Goal: Transaction & Acquisition: Purchase product/service

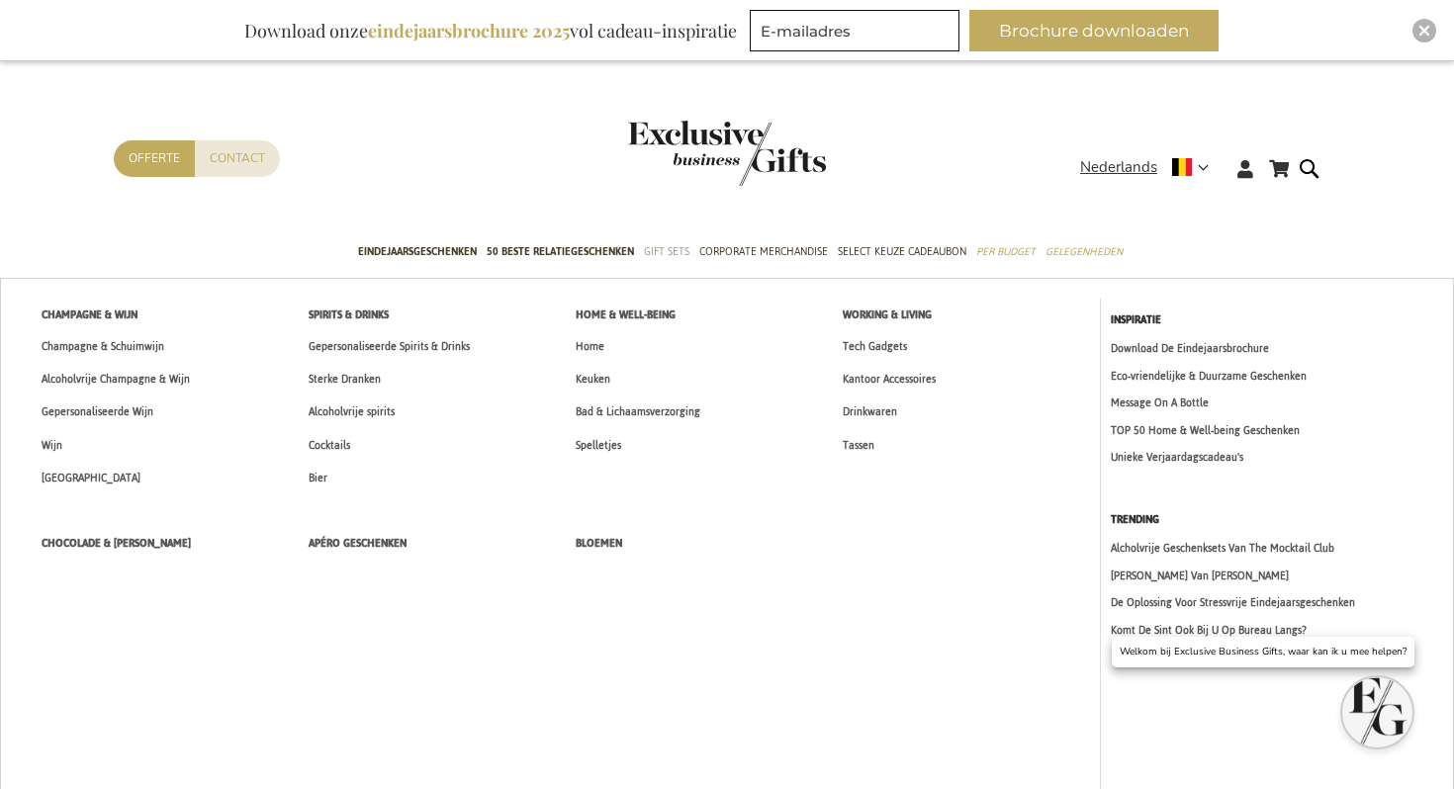
click at [658, 256] on span "Gift Sets" at bounding box center [667, 251] width 46 height 21
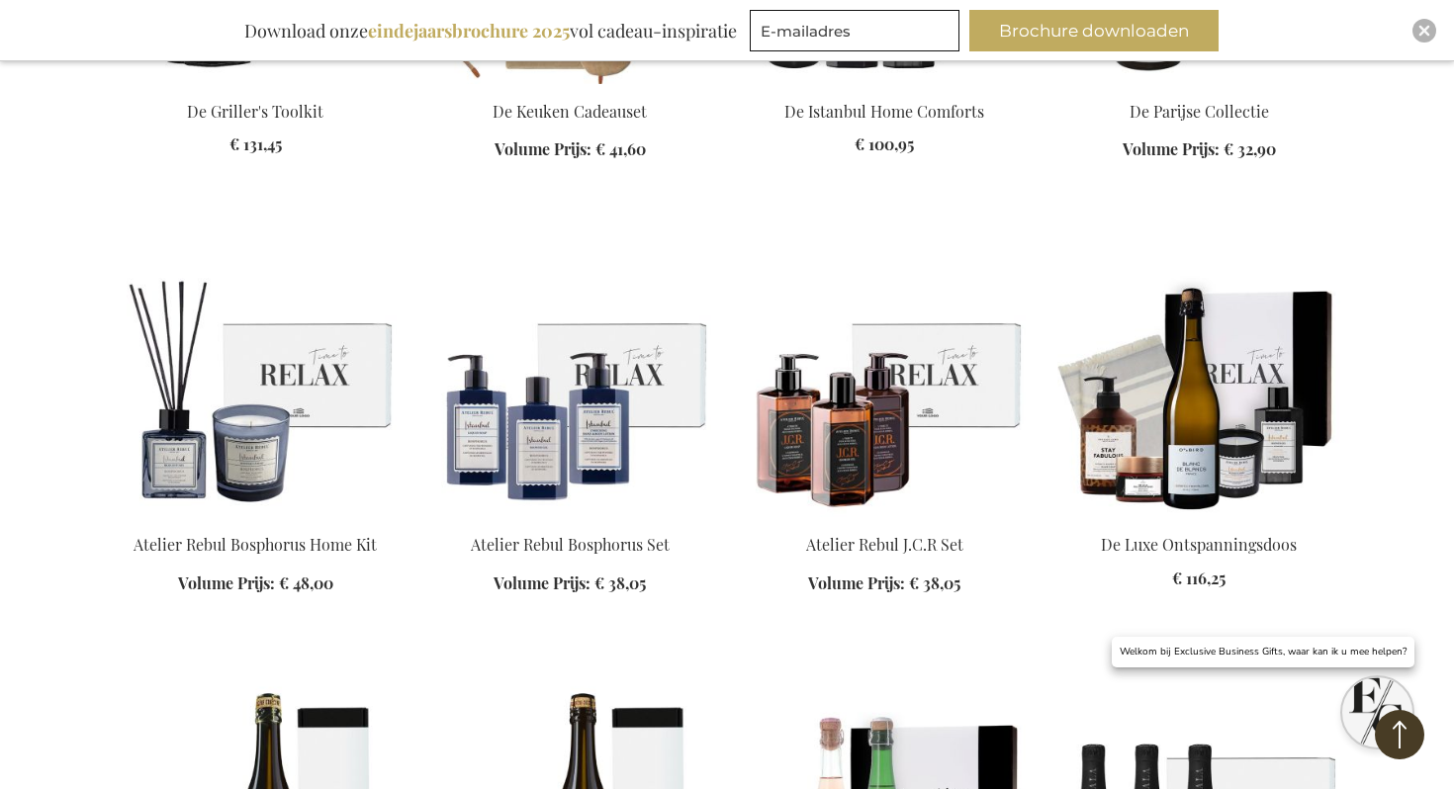
scroll to position [9062, 0]
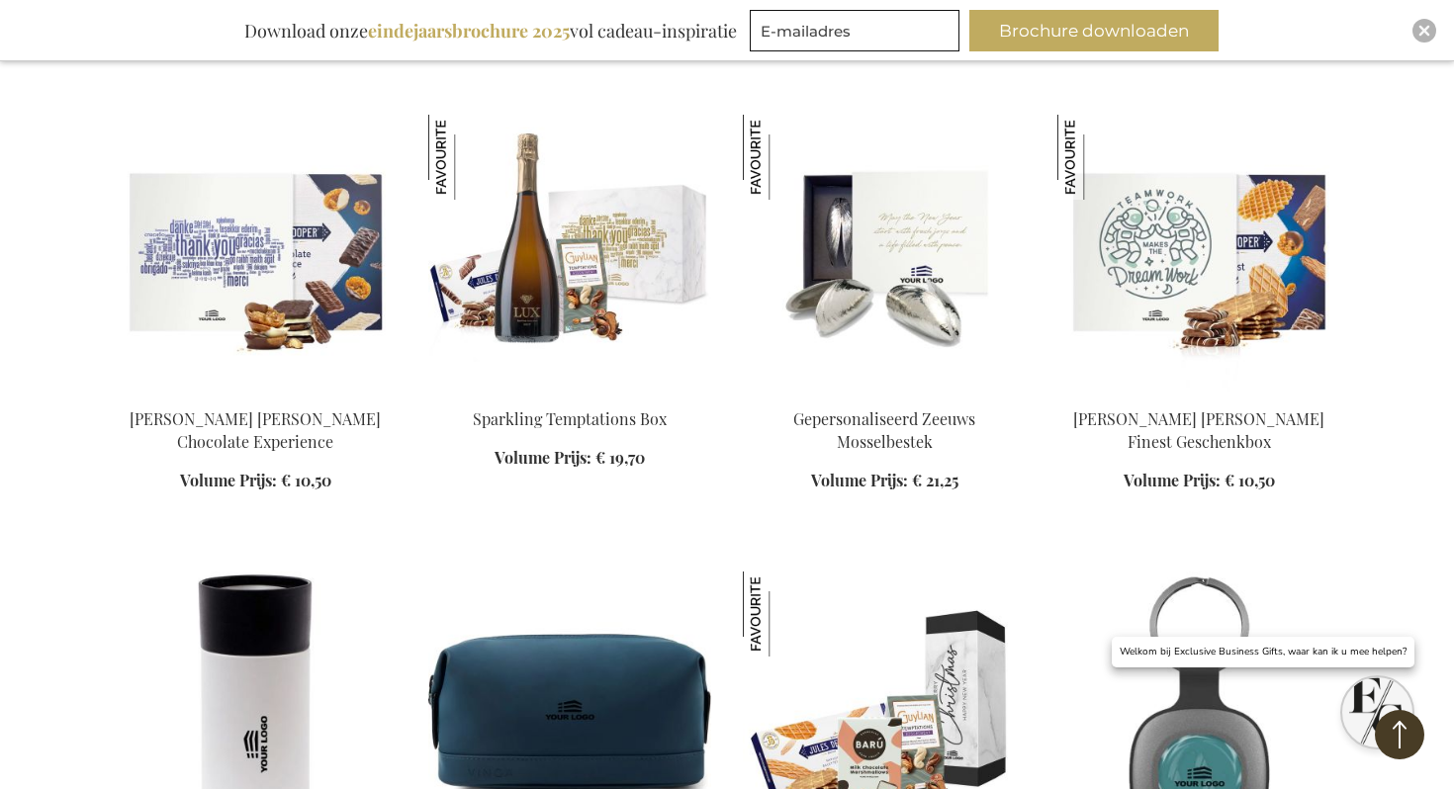
scroll to position [15311, 0]
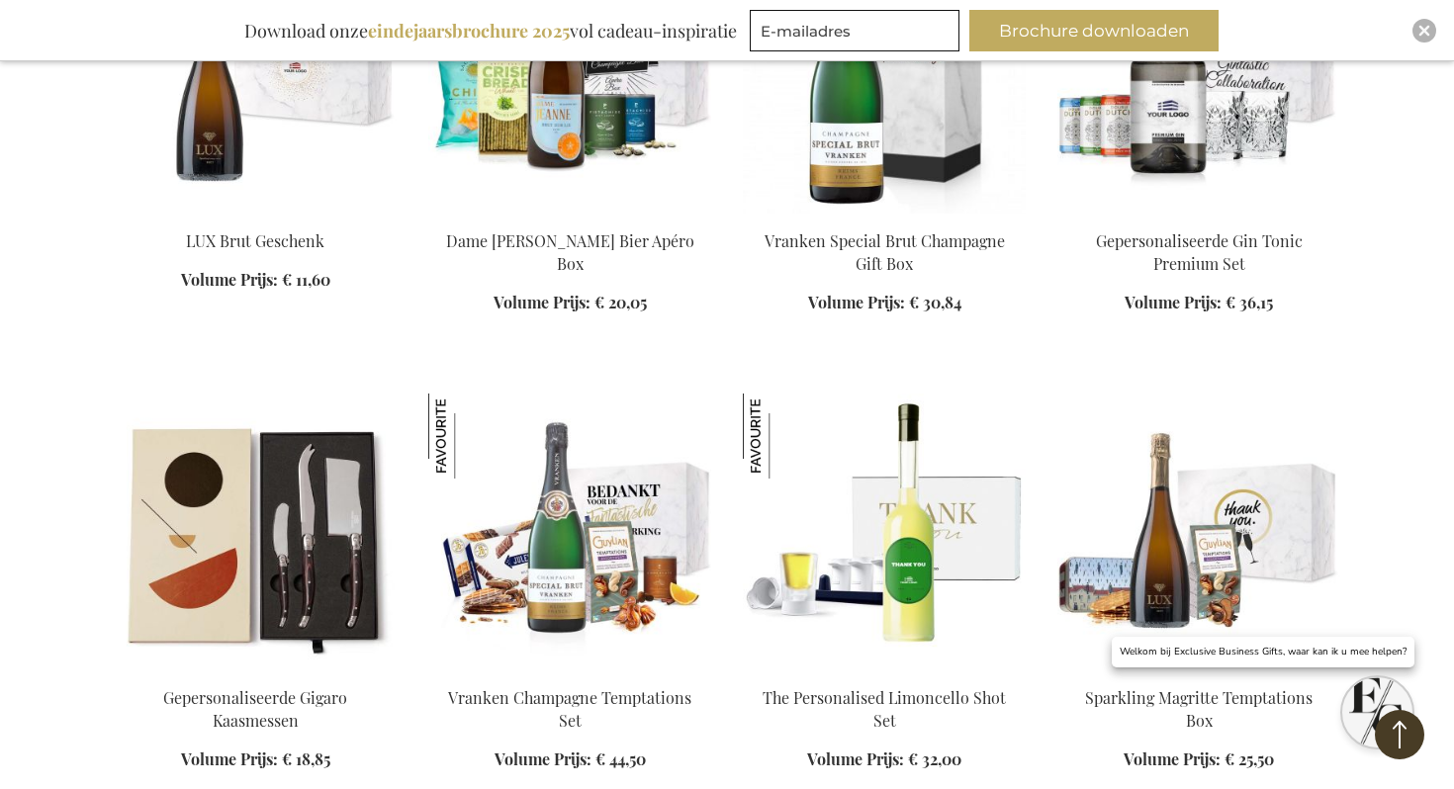
scroll to position [17412, 0]
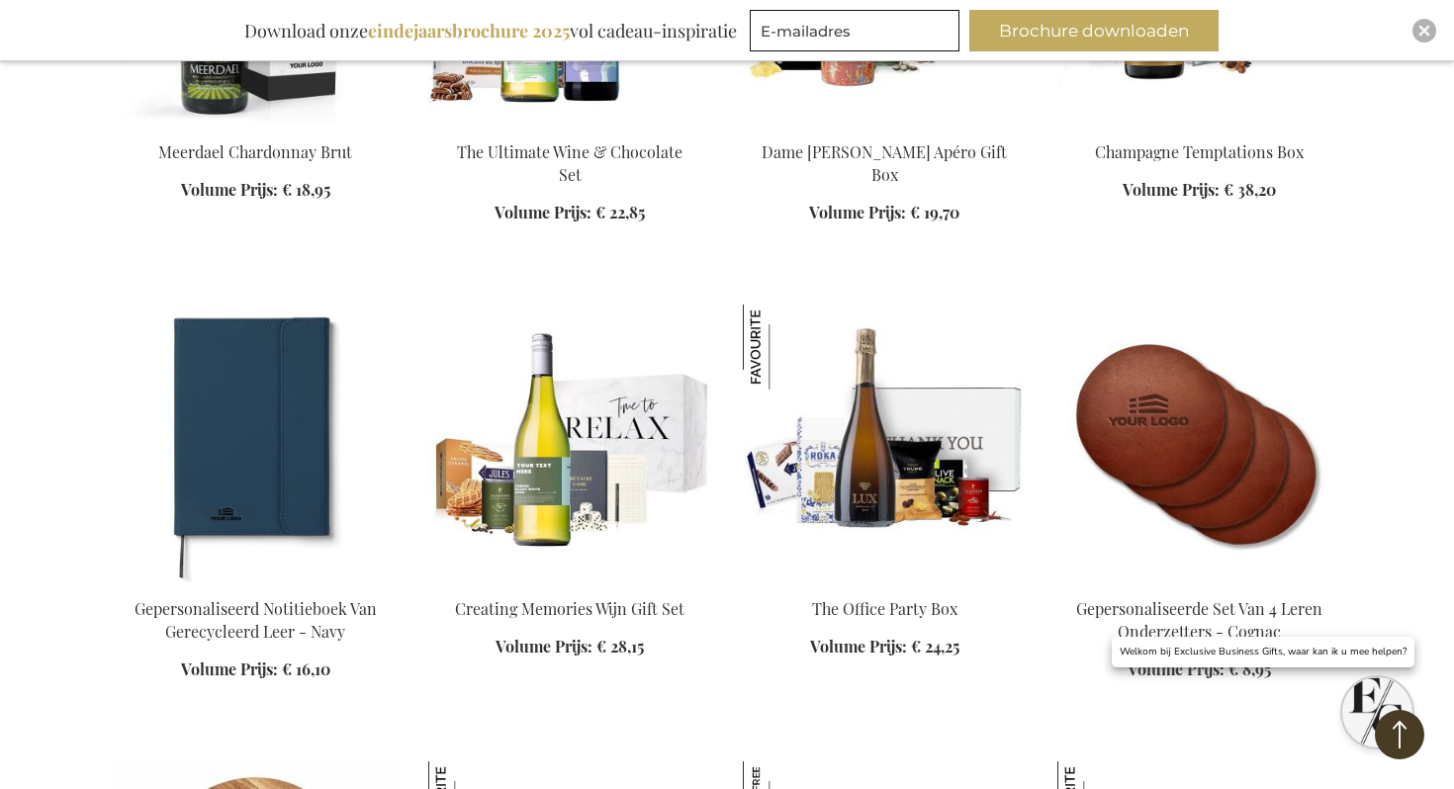
scroll to position [18930, 0]
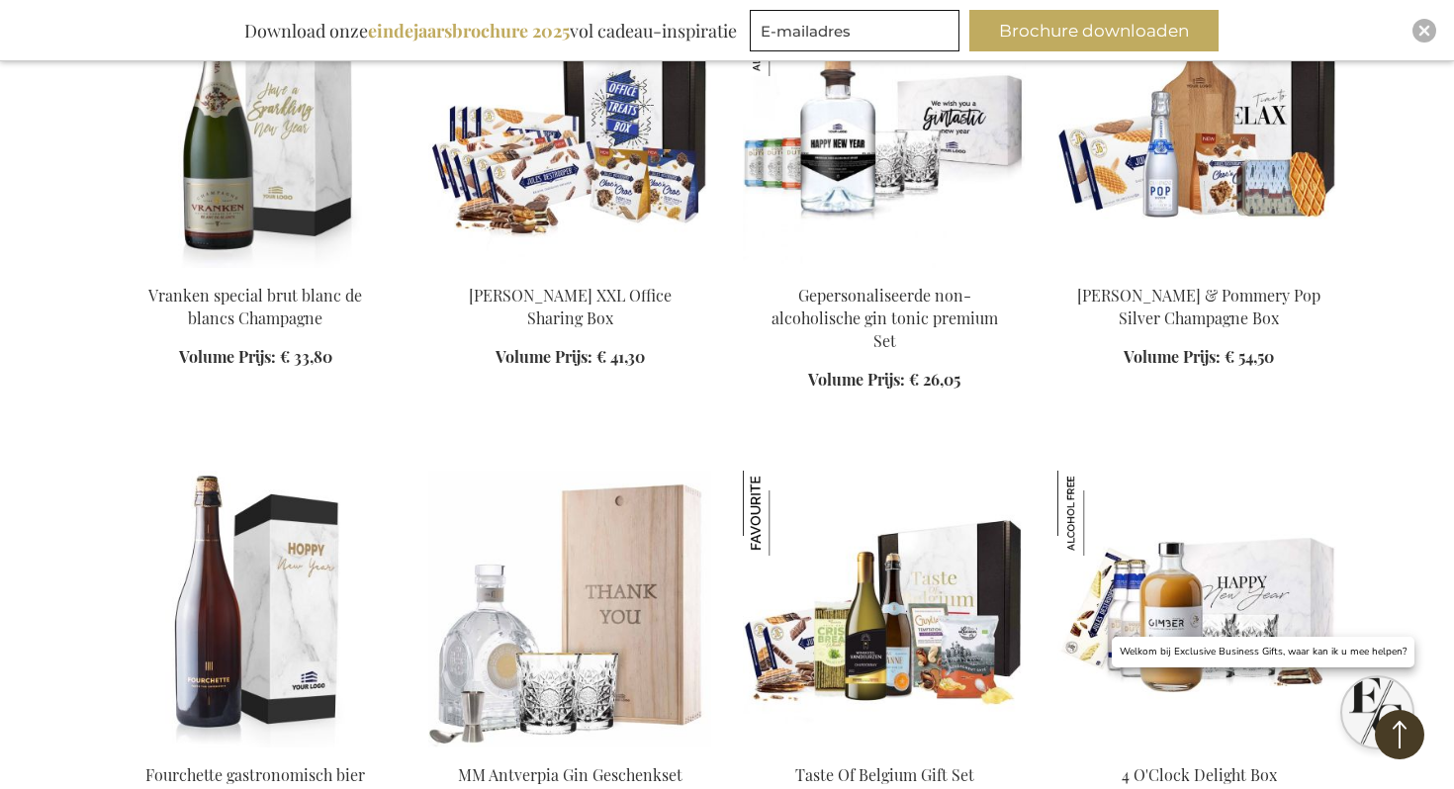
scroll to position [19905, 0]
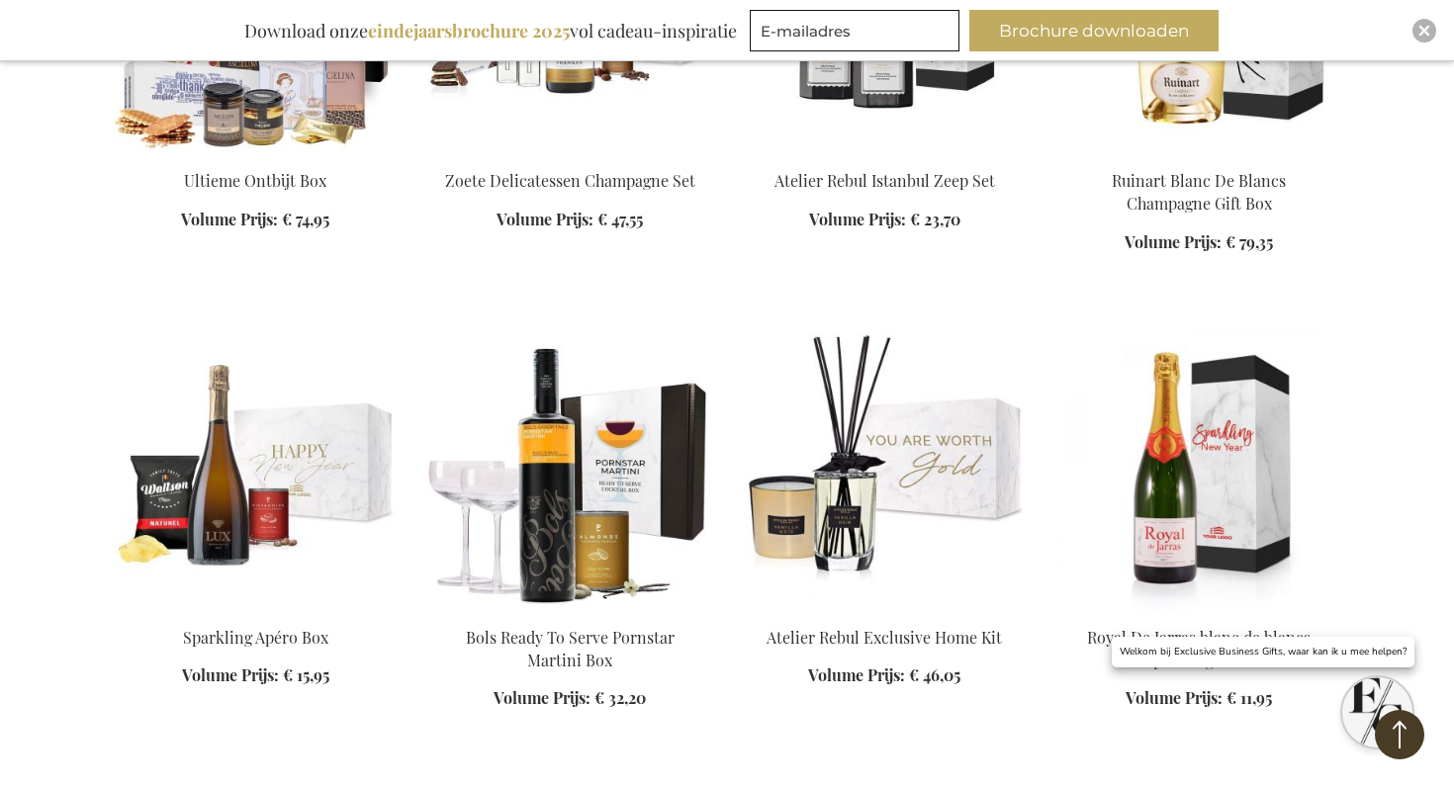
scroll to position [21107, 0]
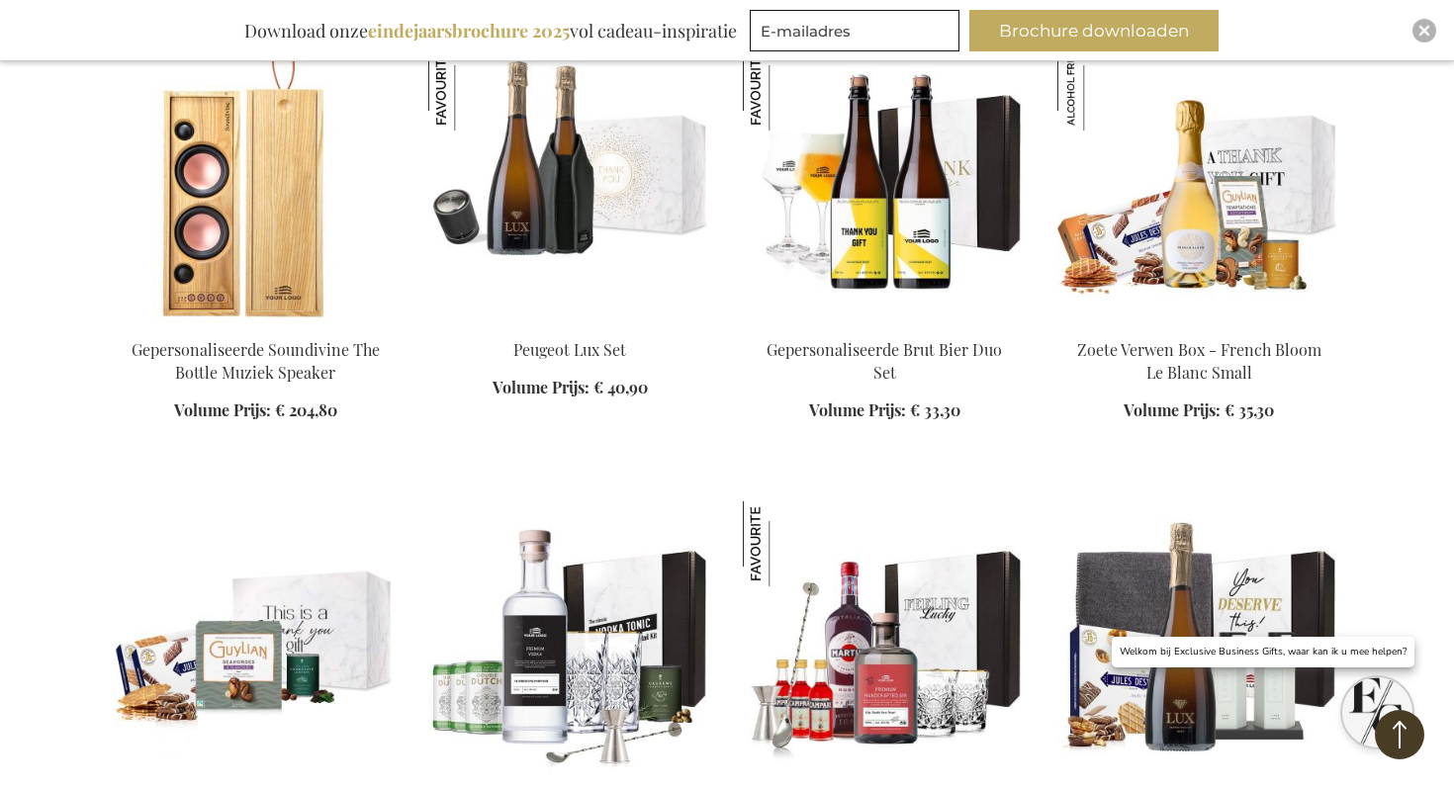
scroll to position [22527, 0]
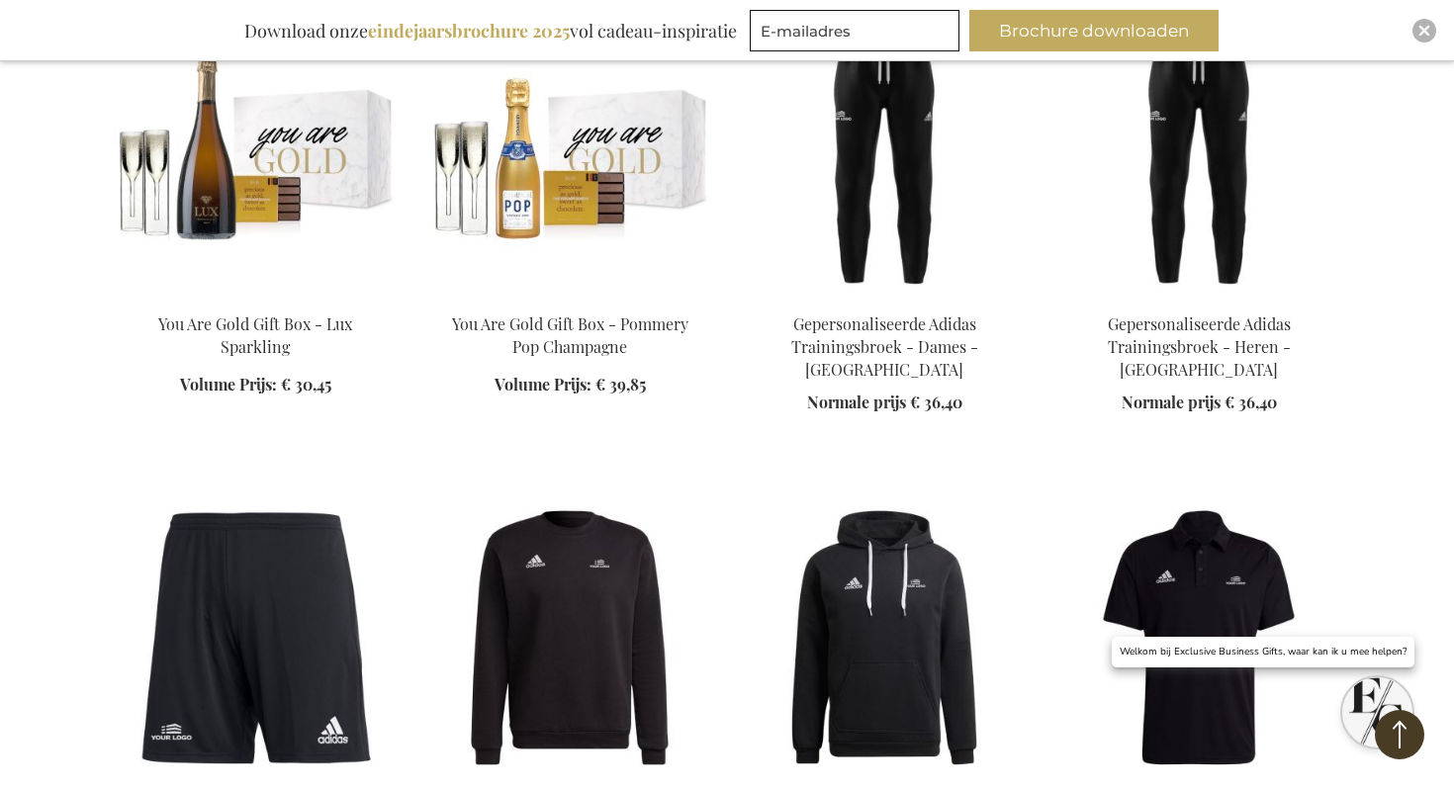
scroll to position [32599, 0]
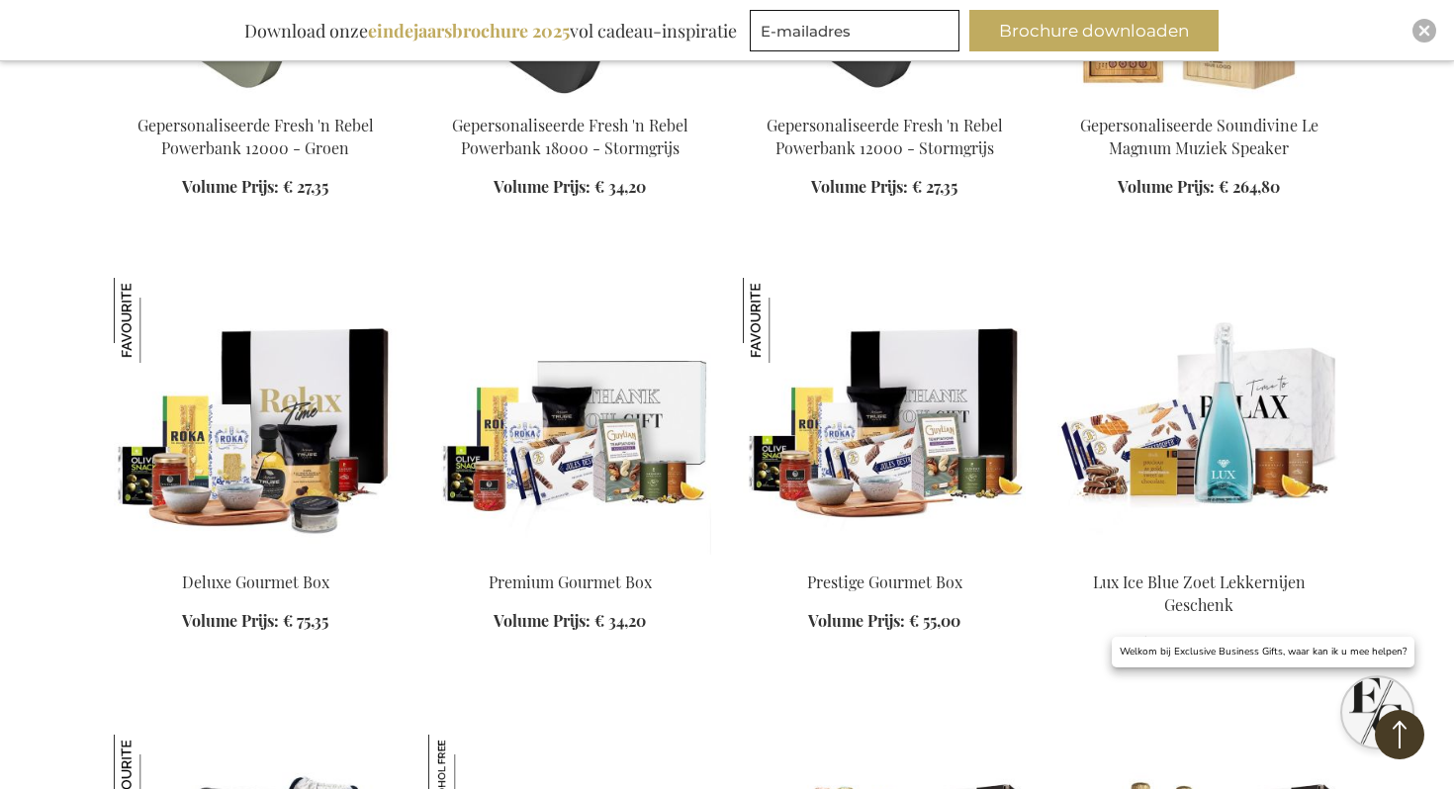
scroll to position [39604, 0]
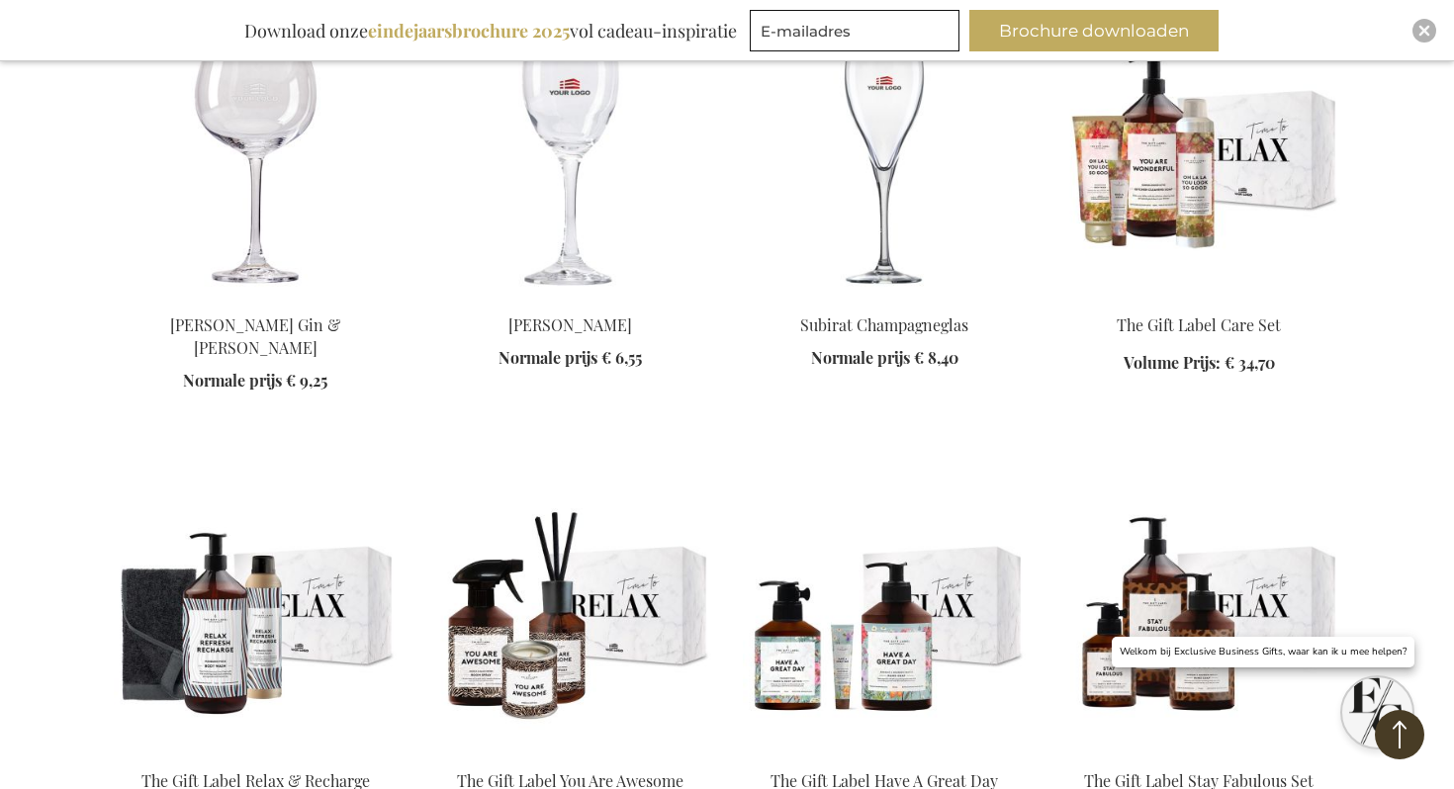
scroll to position [47259, 0]
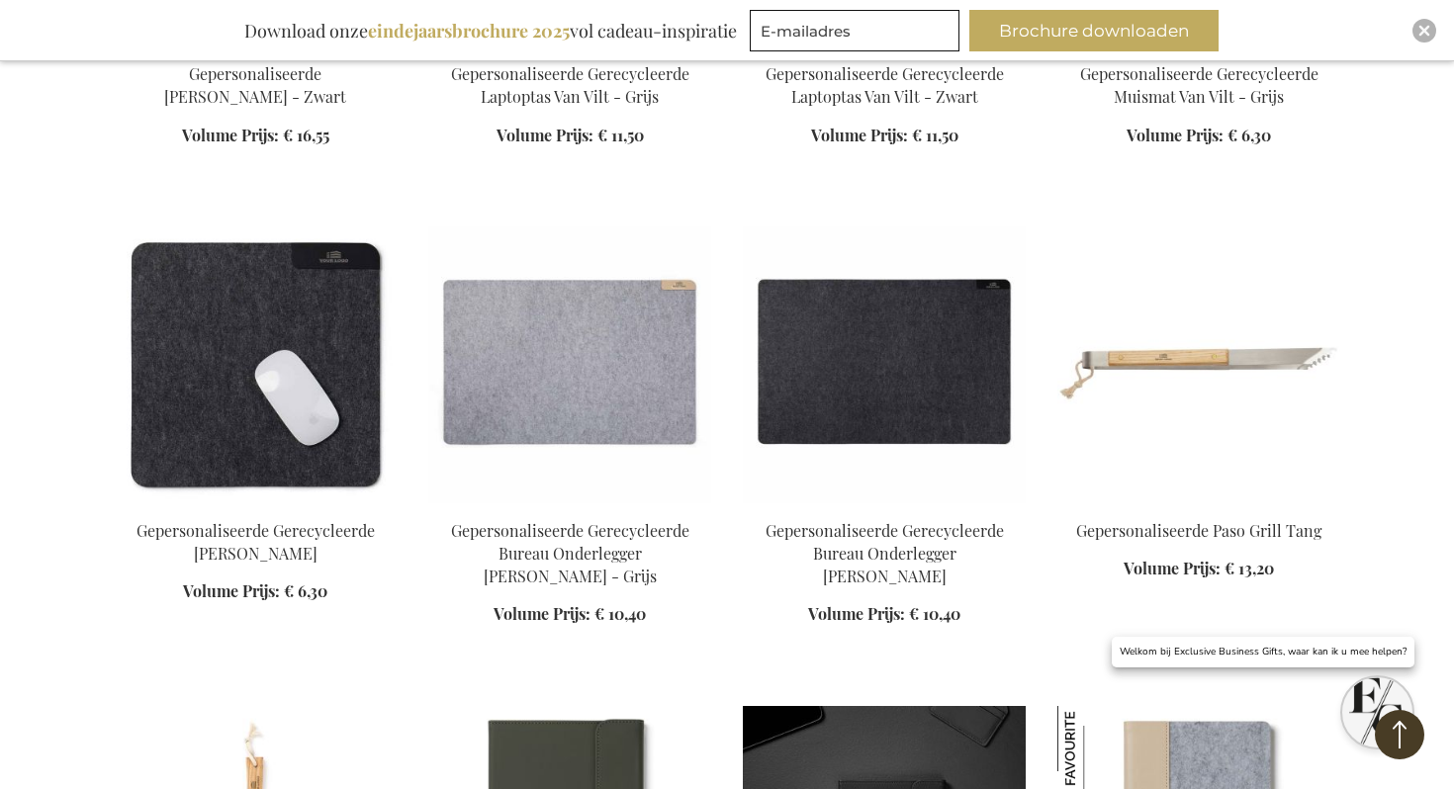
scroll to position [57336, 0]
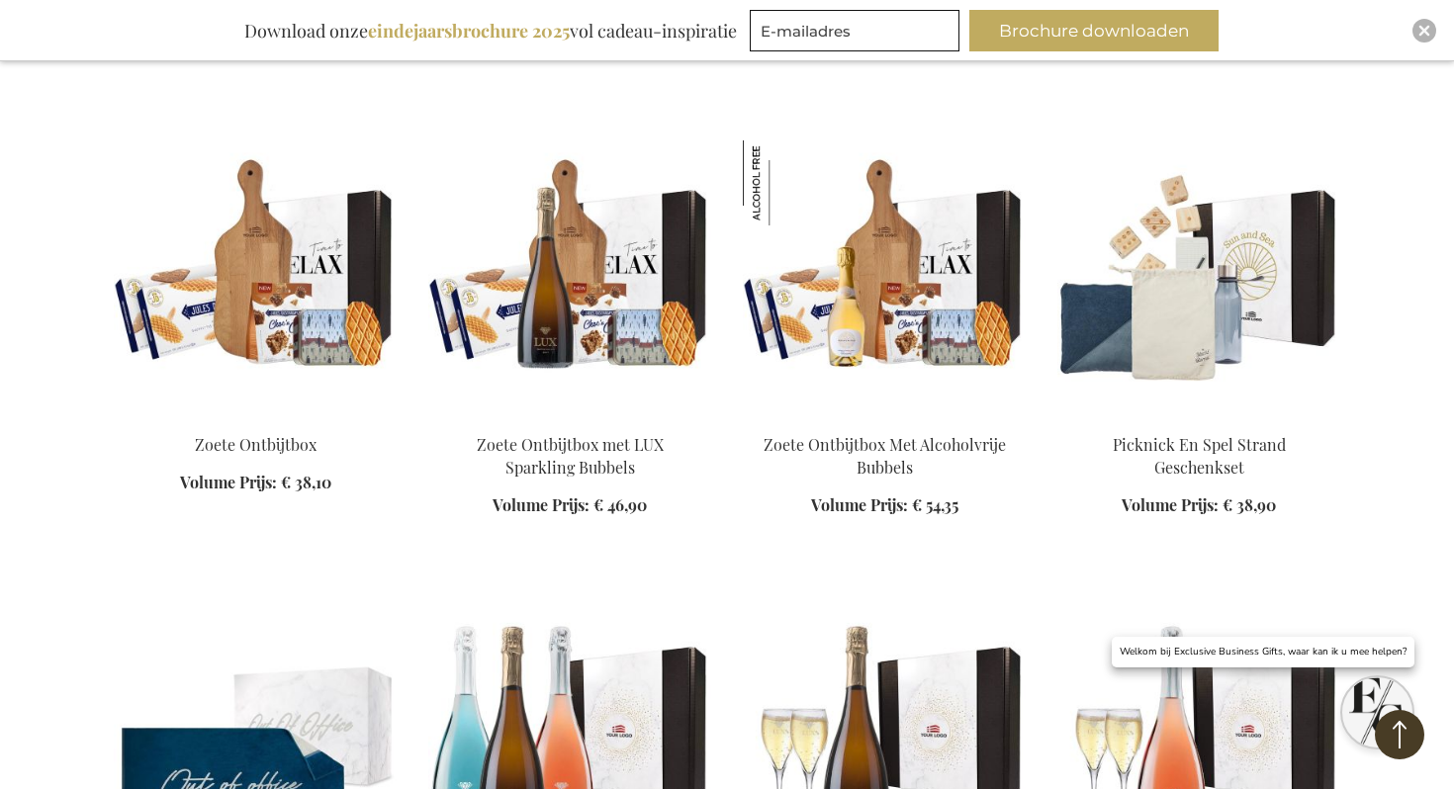
scroll to position [60196, 0]
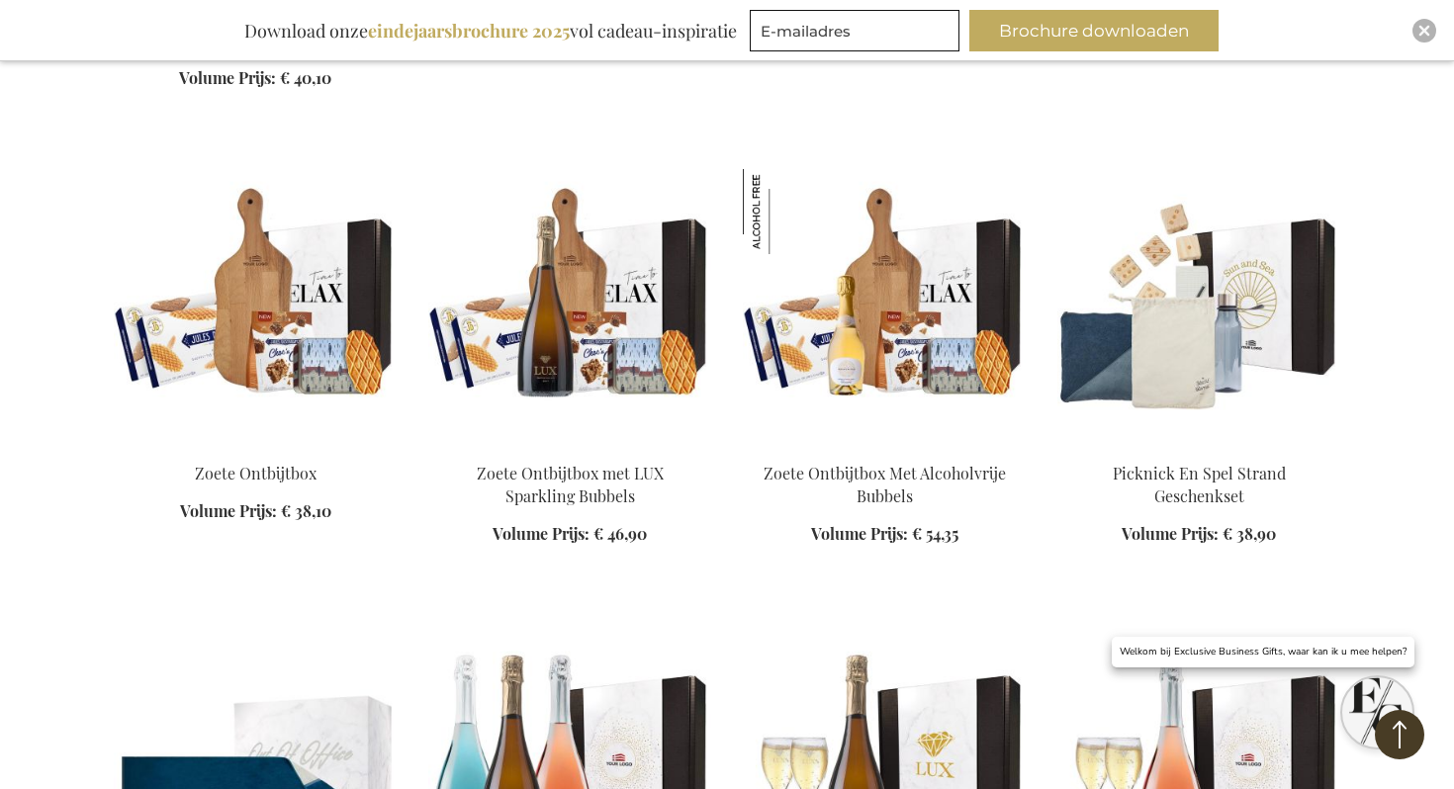
click at [912, 626] on img at bounding box center [884, 764] width 283 height 277
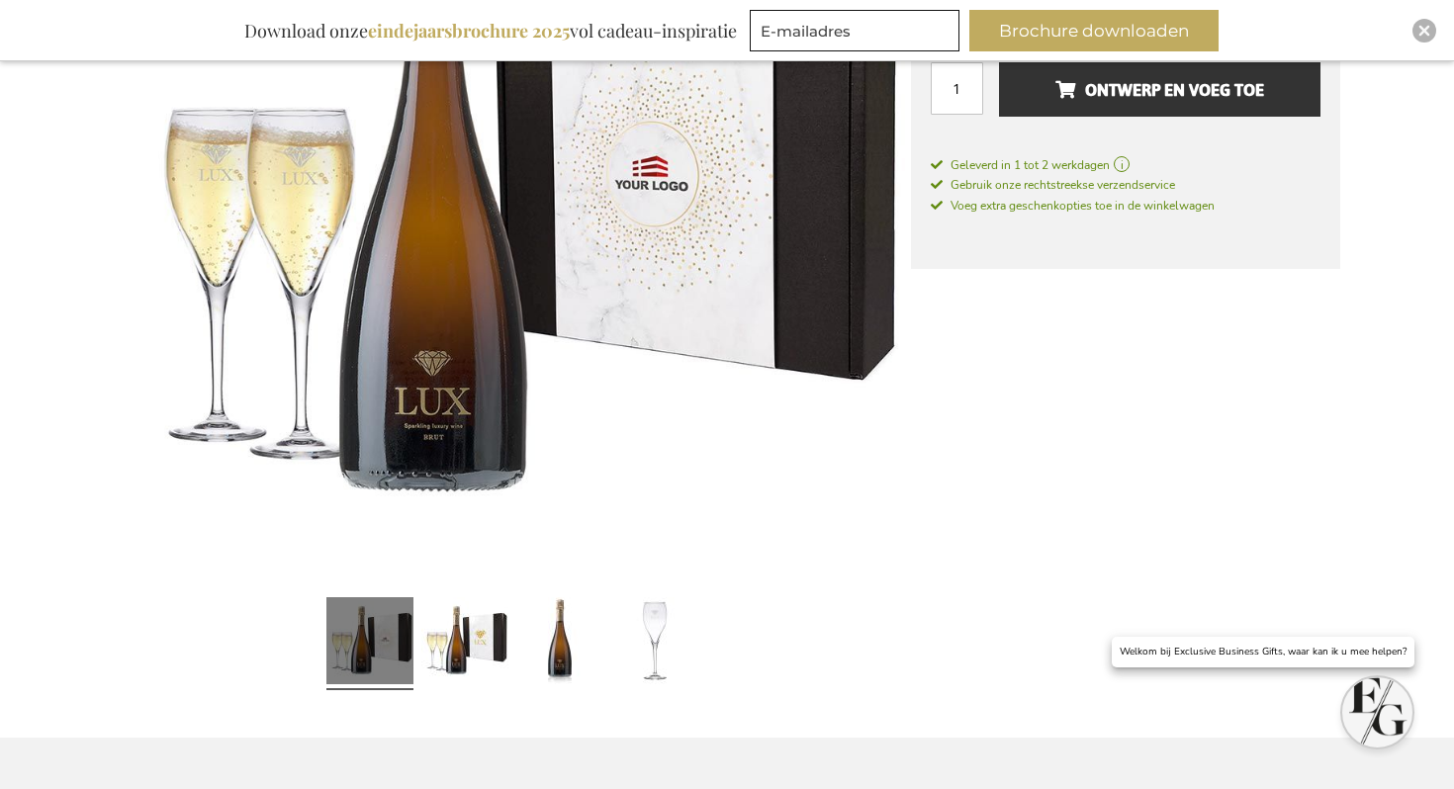
scroll to position [568, 0]
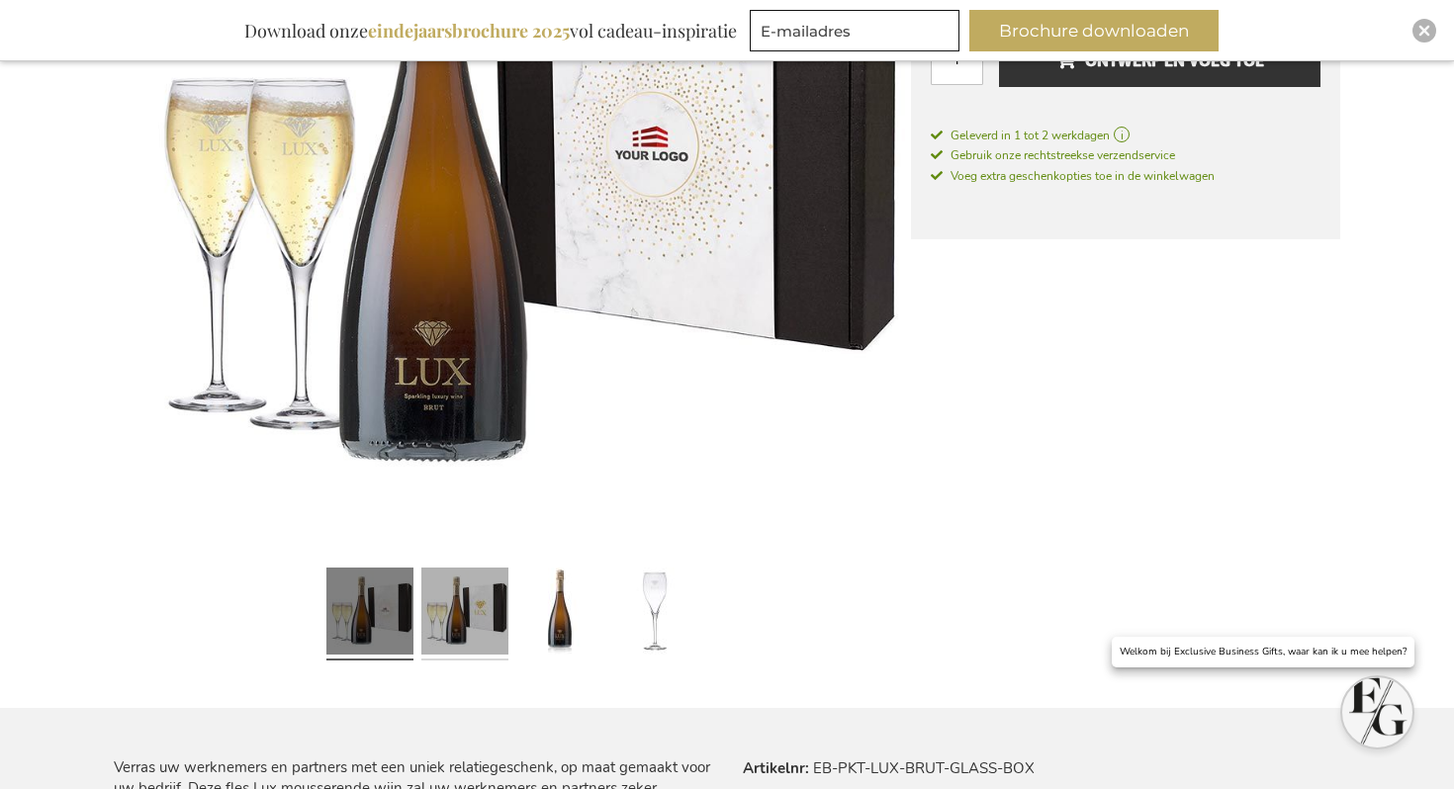
click at [493, 603] on link at bounding box center [464, 614] width 87 height 109
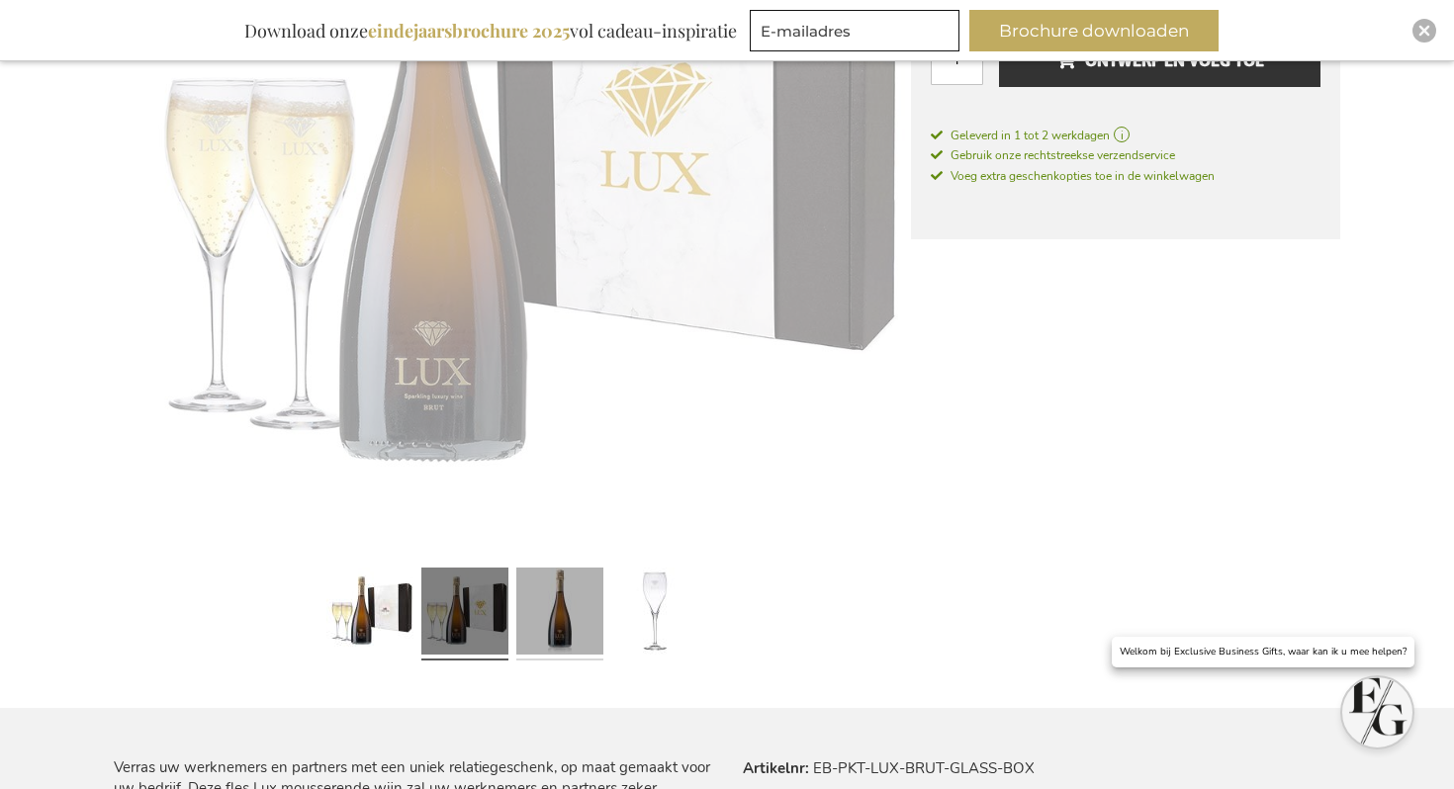
click at [545, 604] on link at bounding box center [559, 614] width 87 height 109
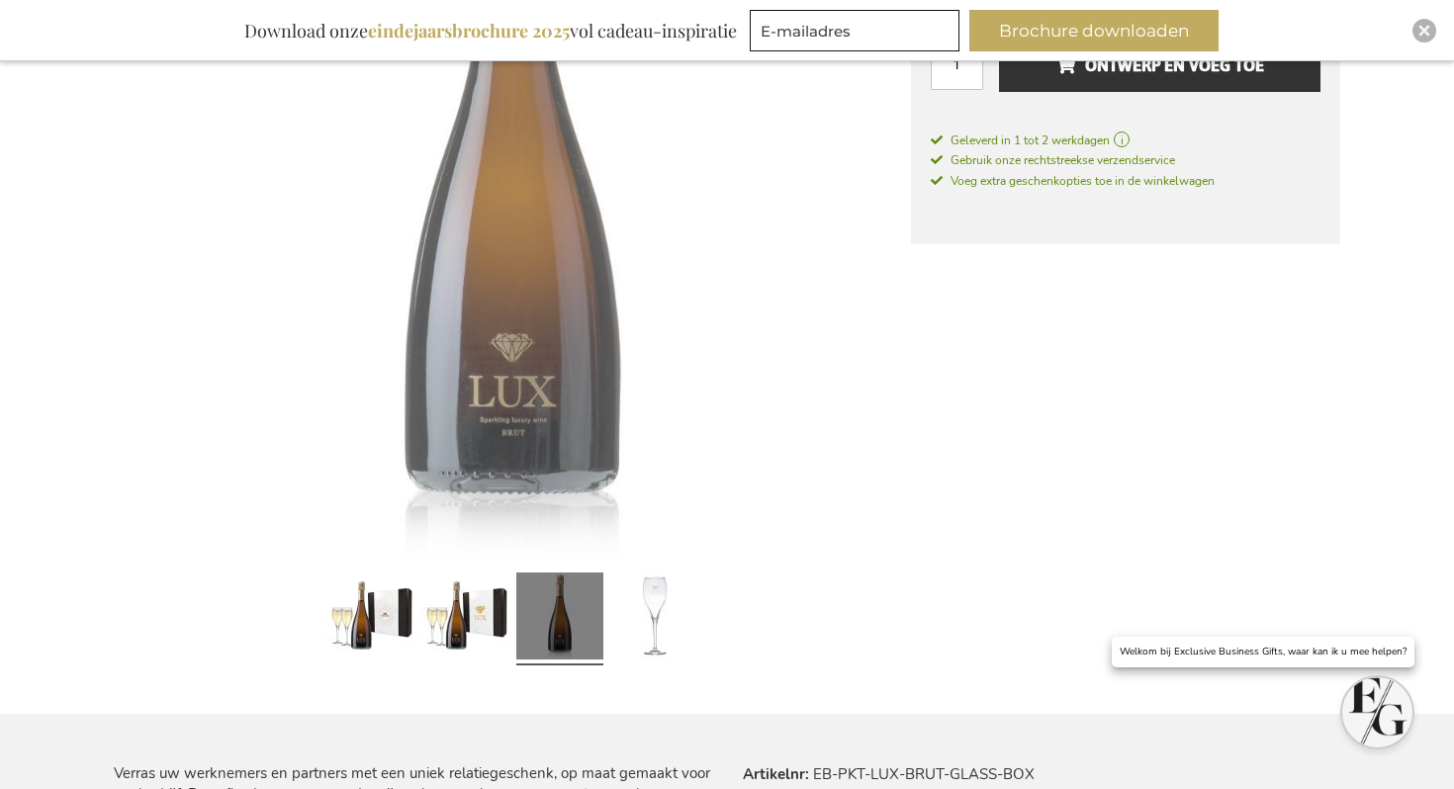
scroll to position [444, 0]
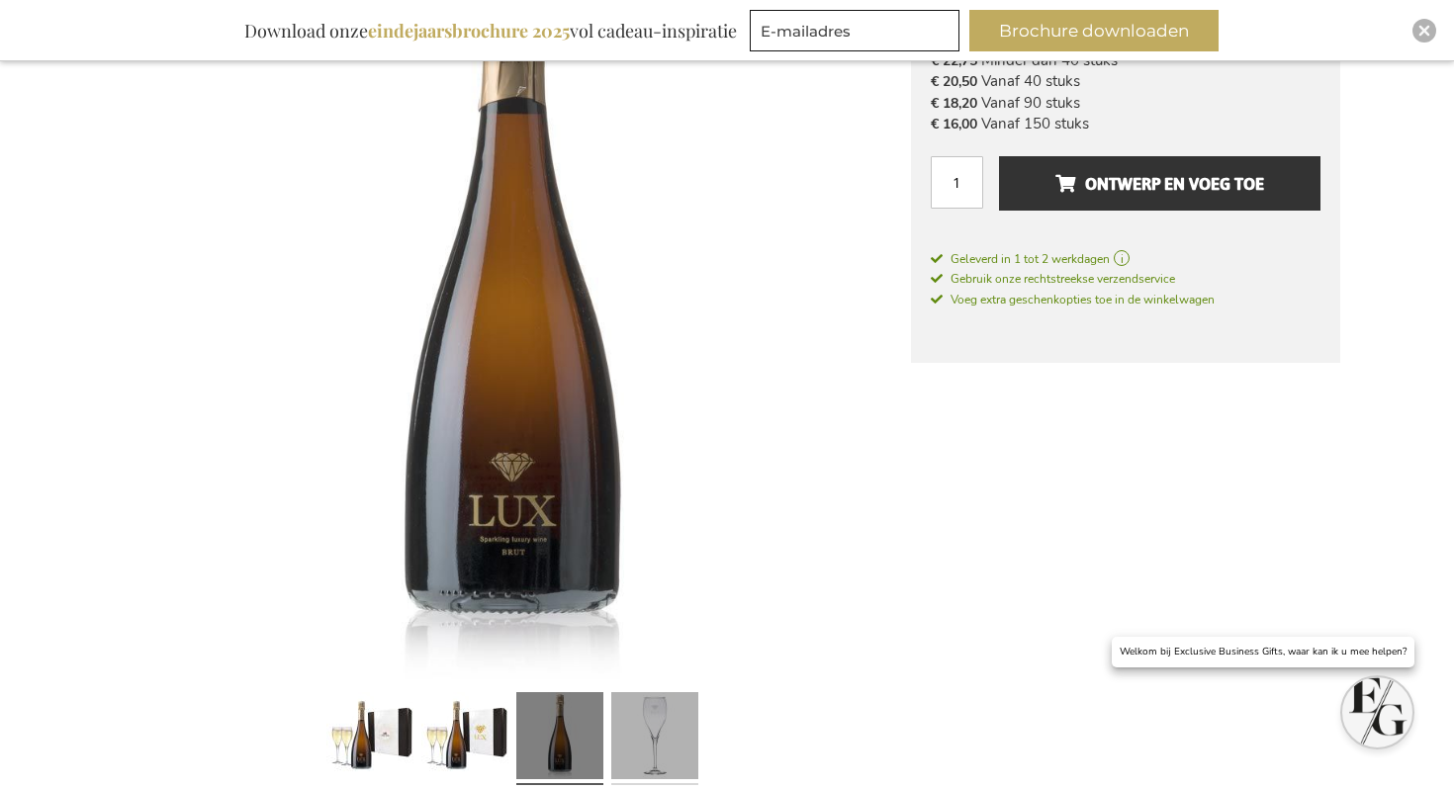
click at [642, 710] on link at bounding box center [654, 739] width 87 height 109
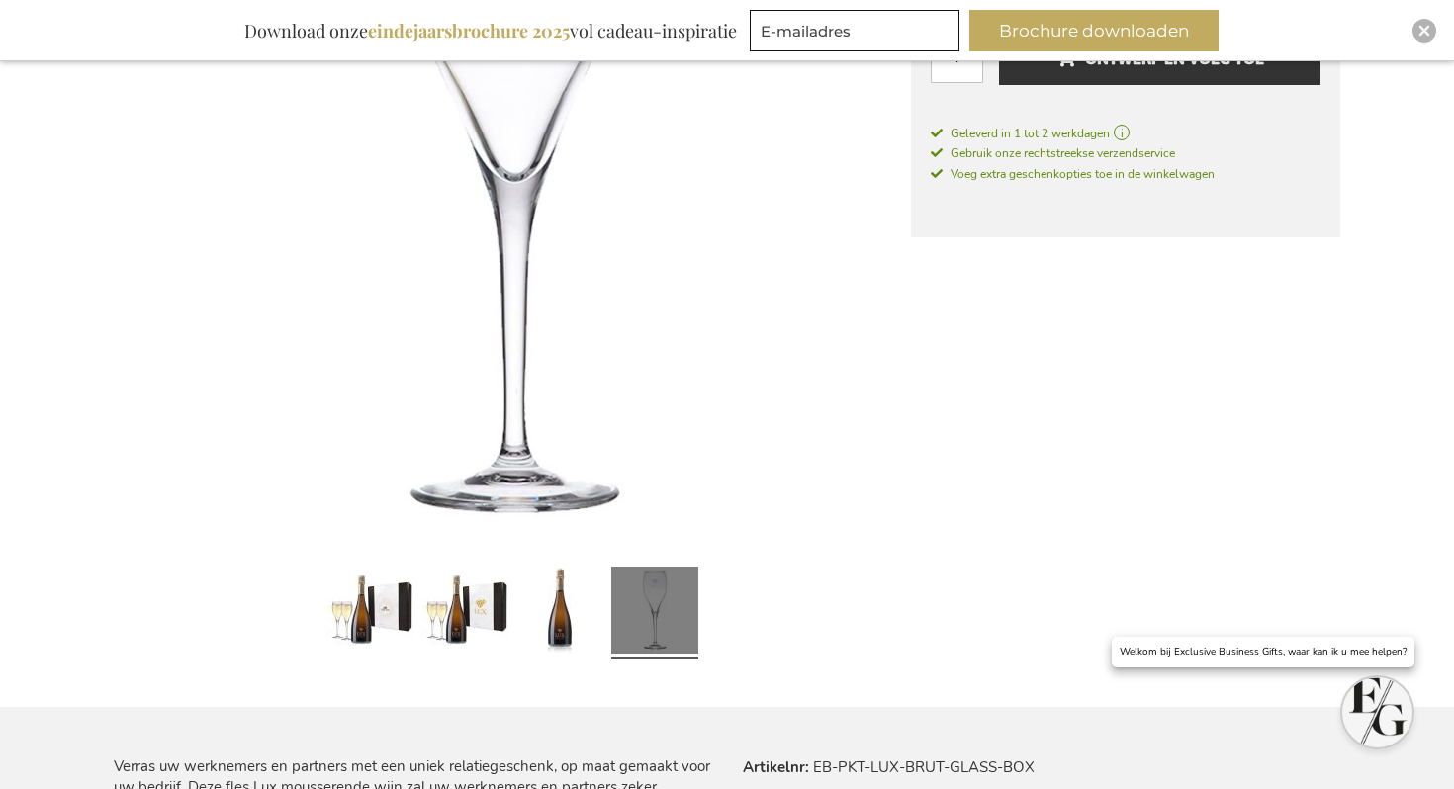
scroll to position [915, 0]
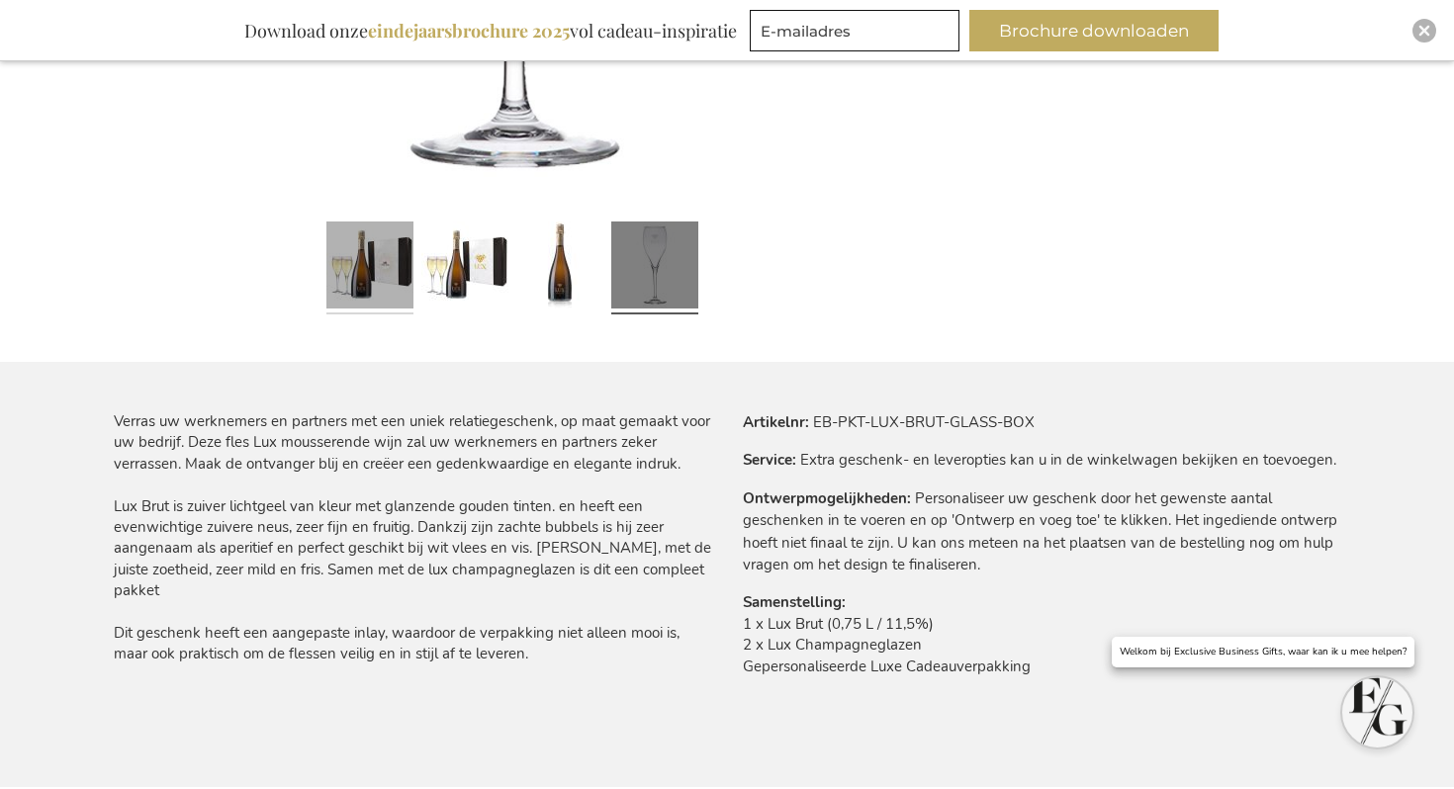
click at [377, 257] on link at bounding box center [369, 268] width 87 height 109
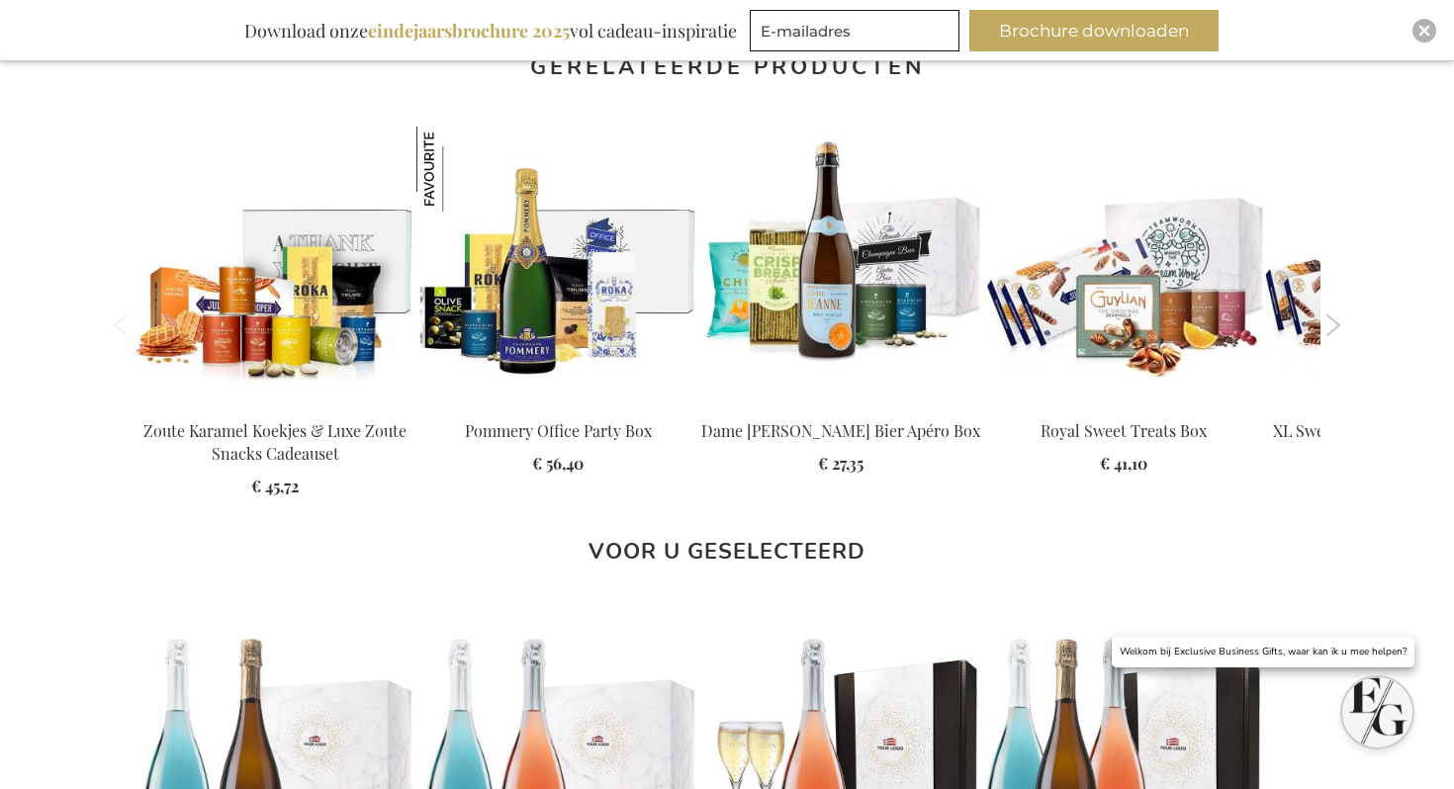
scroll to position [1715, 0]
click at [1328, 319] on button "Next" at bounding box center [1333, 325] width 15 height 22
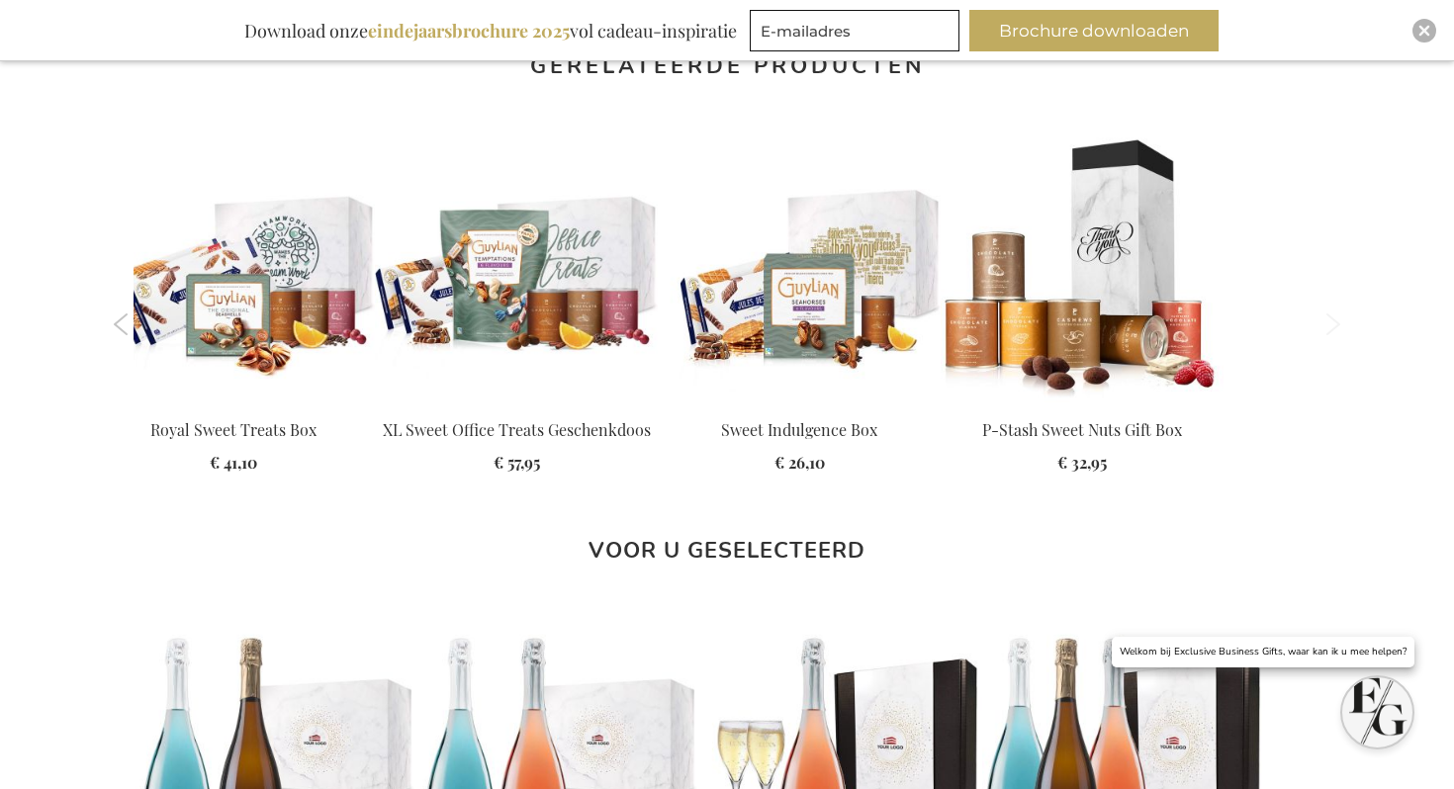
click at [1328, 319] on button "Next" at bounding box center [1333, 325] width 15 height 22
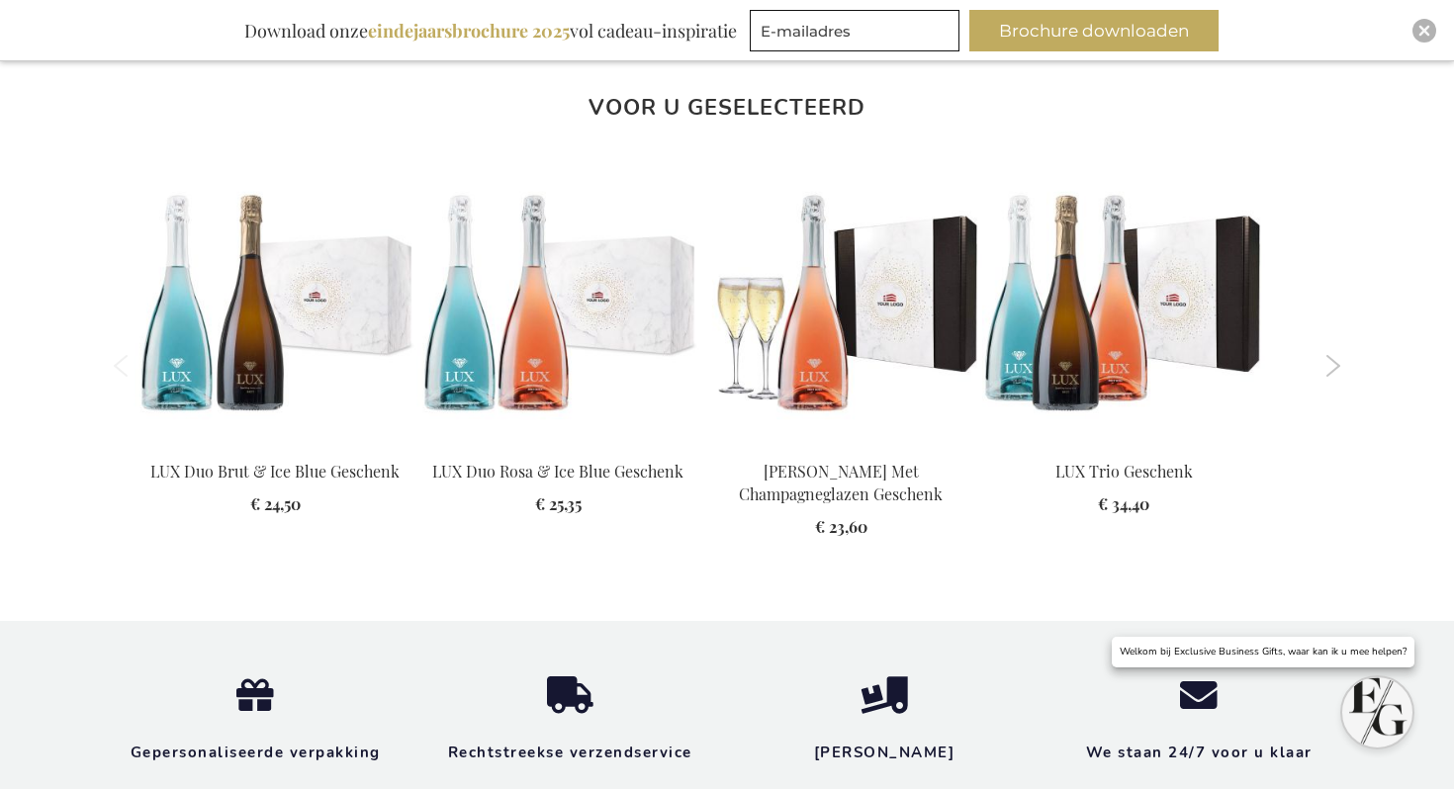
scroll to position [2031, 0]
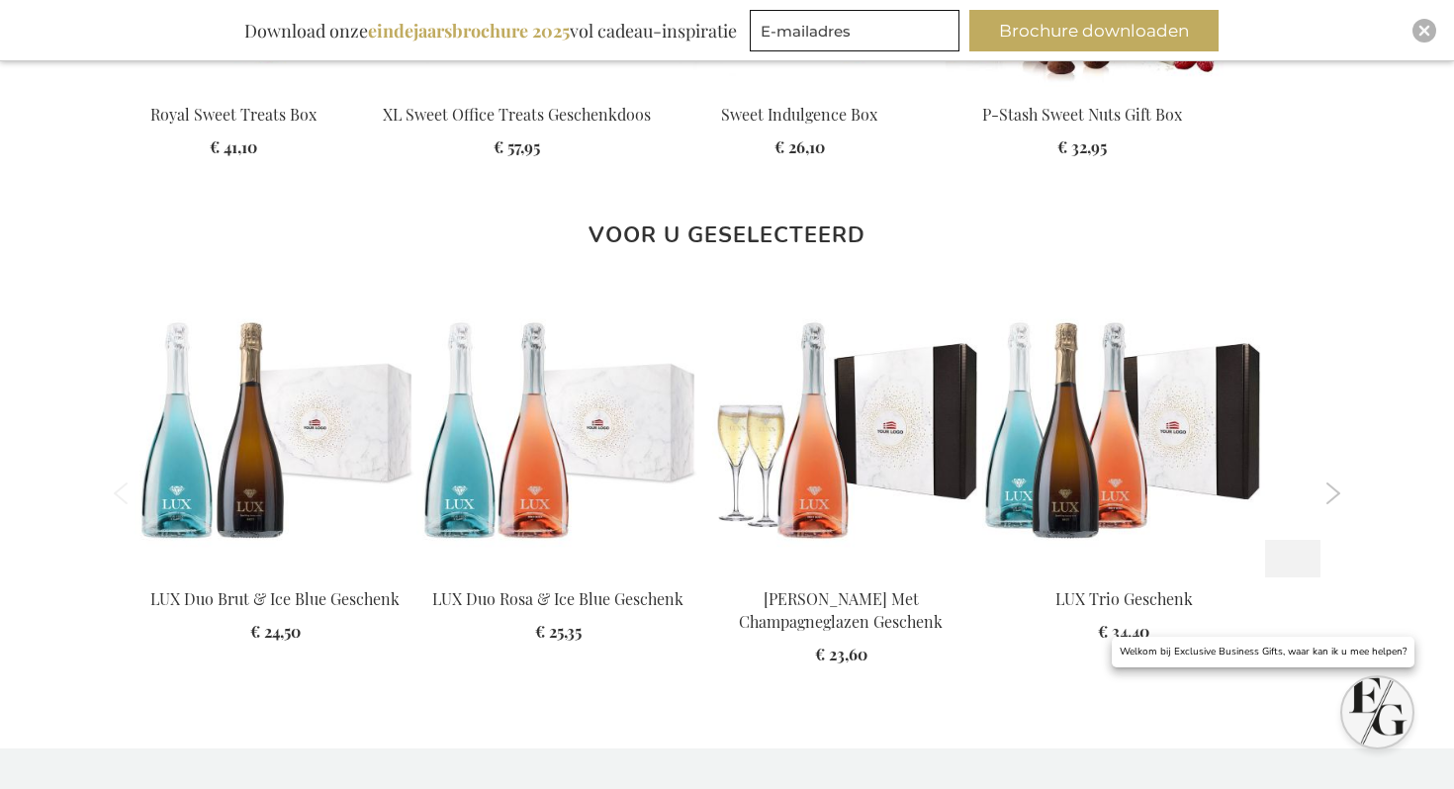
click at [1316, 506] on img at bounding box center [1406, 435] width 283 height 283
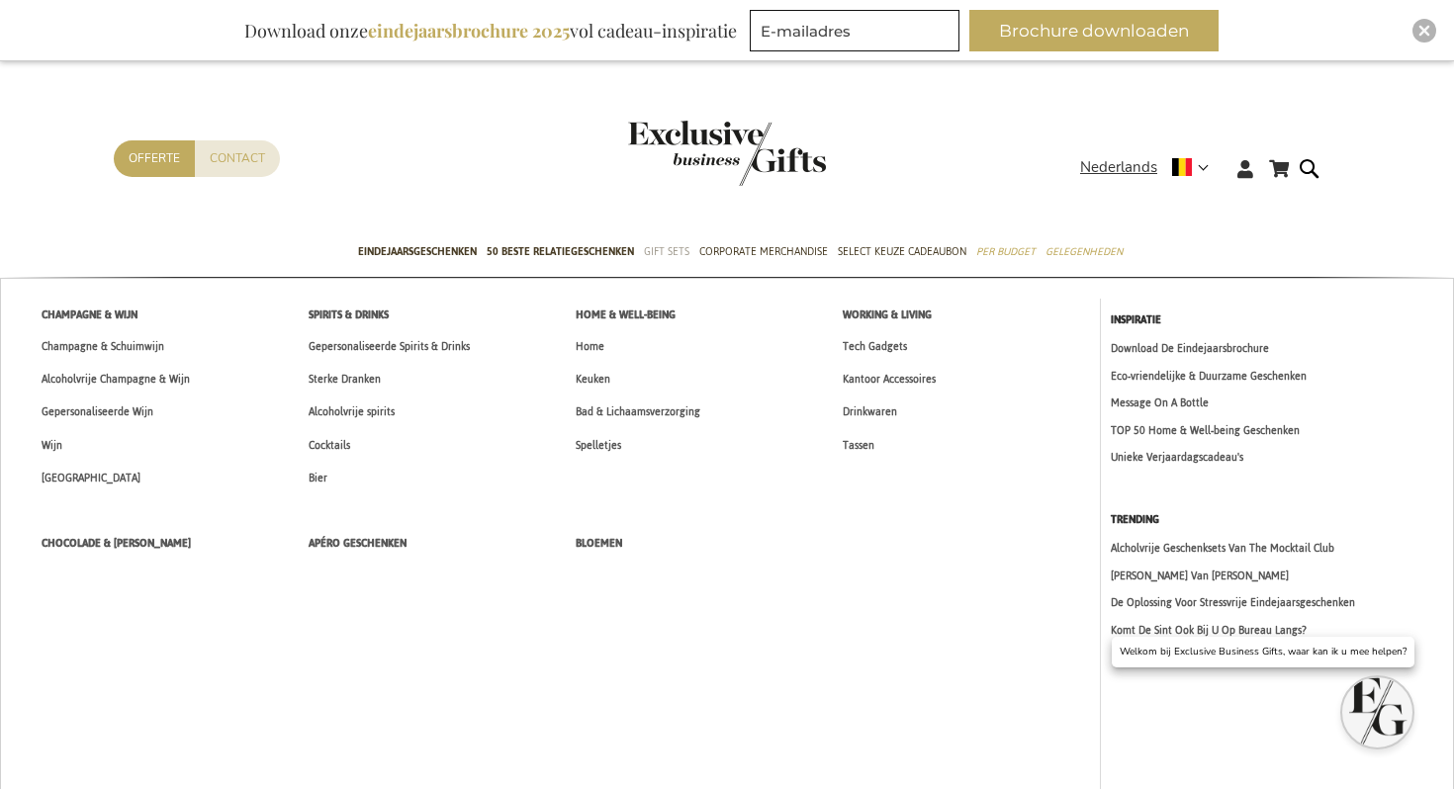
click at [670, 252] on span "Gift Sets" at bounding box center [667, 251] width 46 height 21
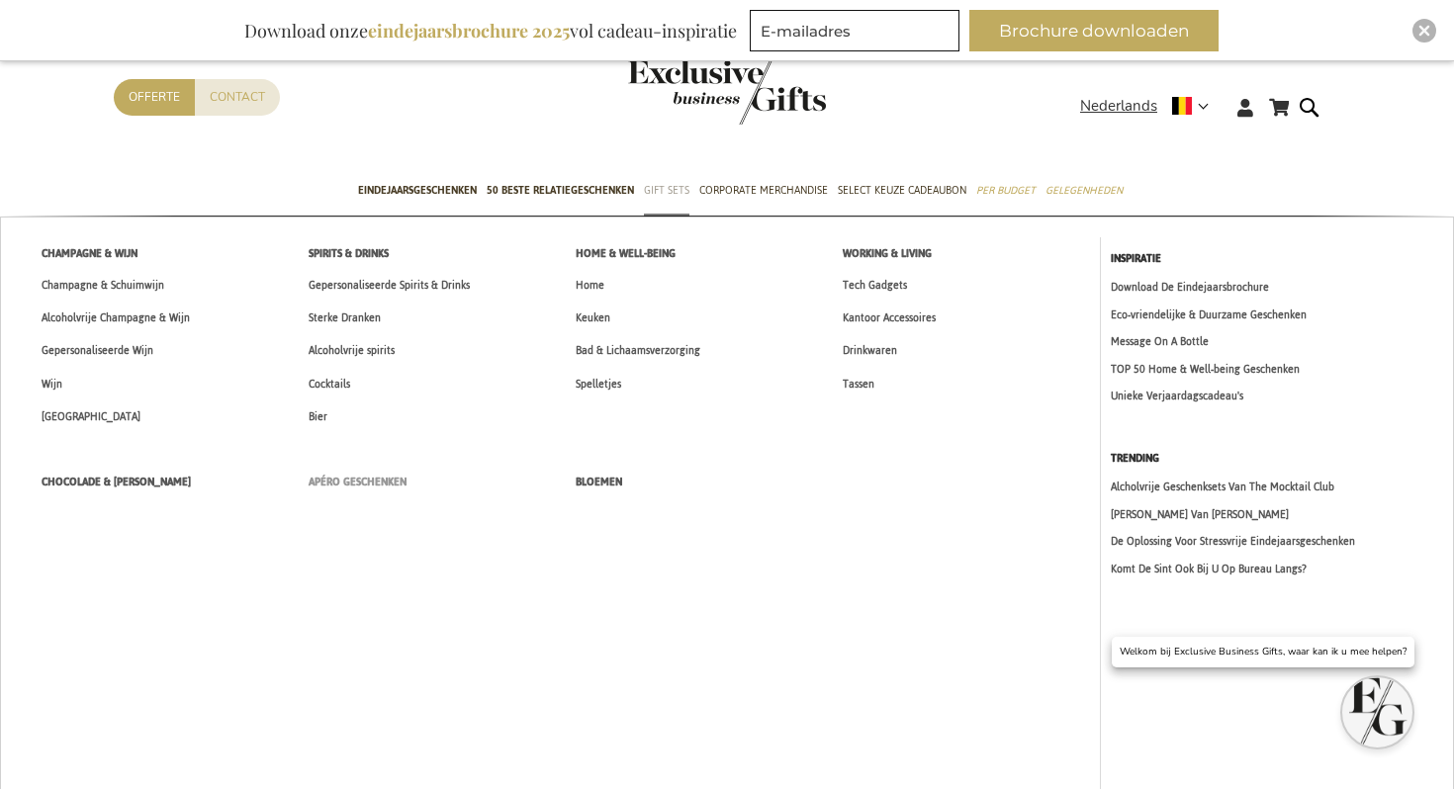
click at [350, 488] on span "Apéro Geschenken" at bounding box center [358, 482] width 98 height 21
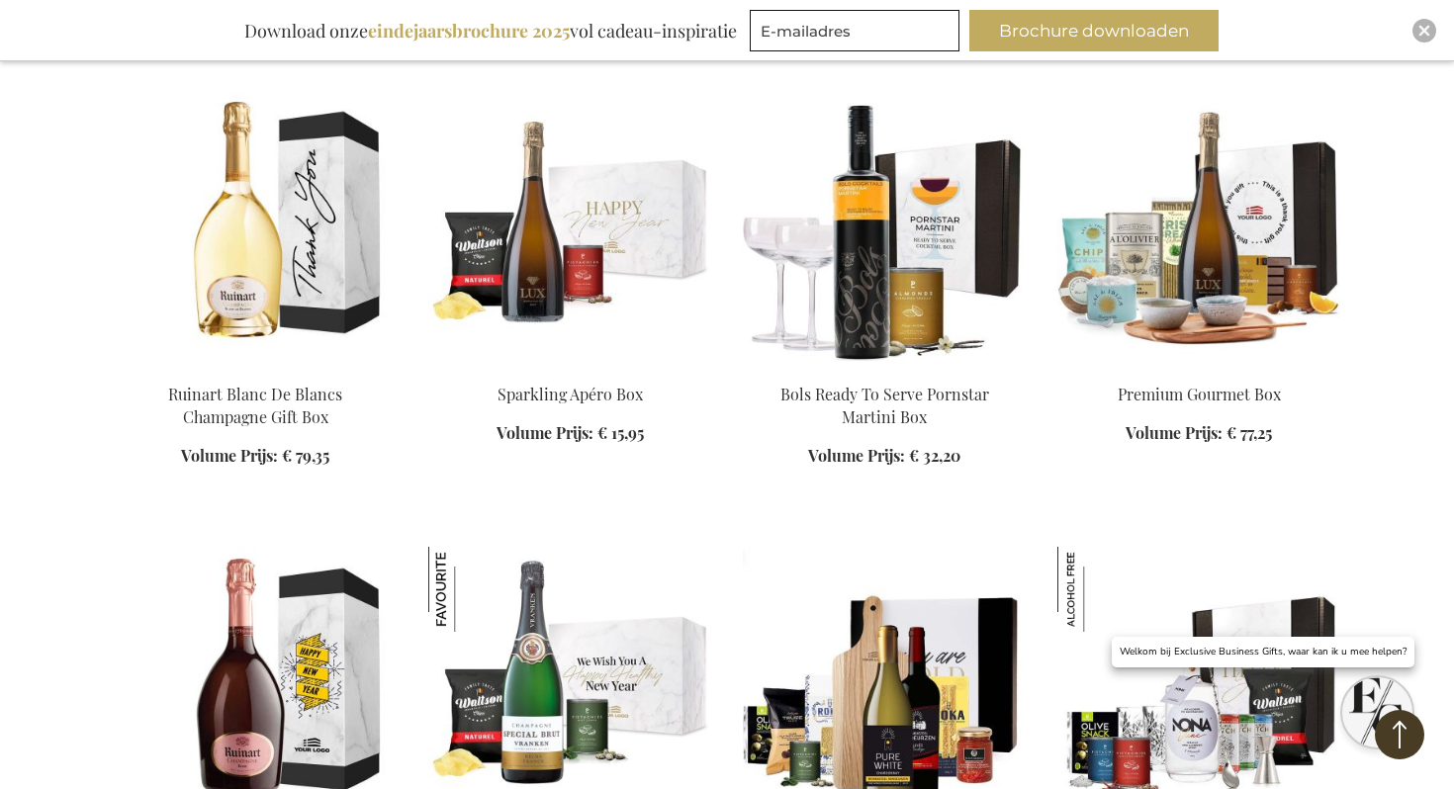
scroll to position [1690, 0]
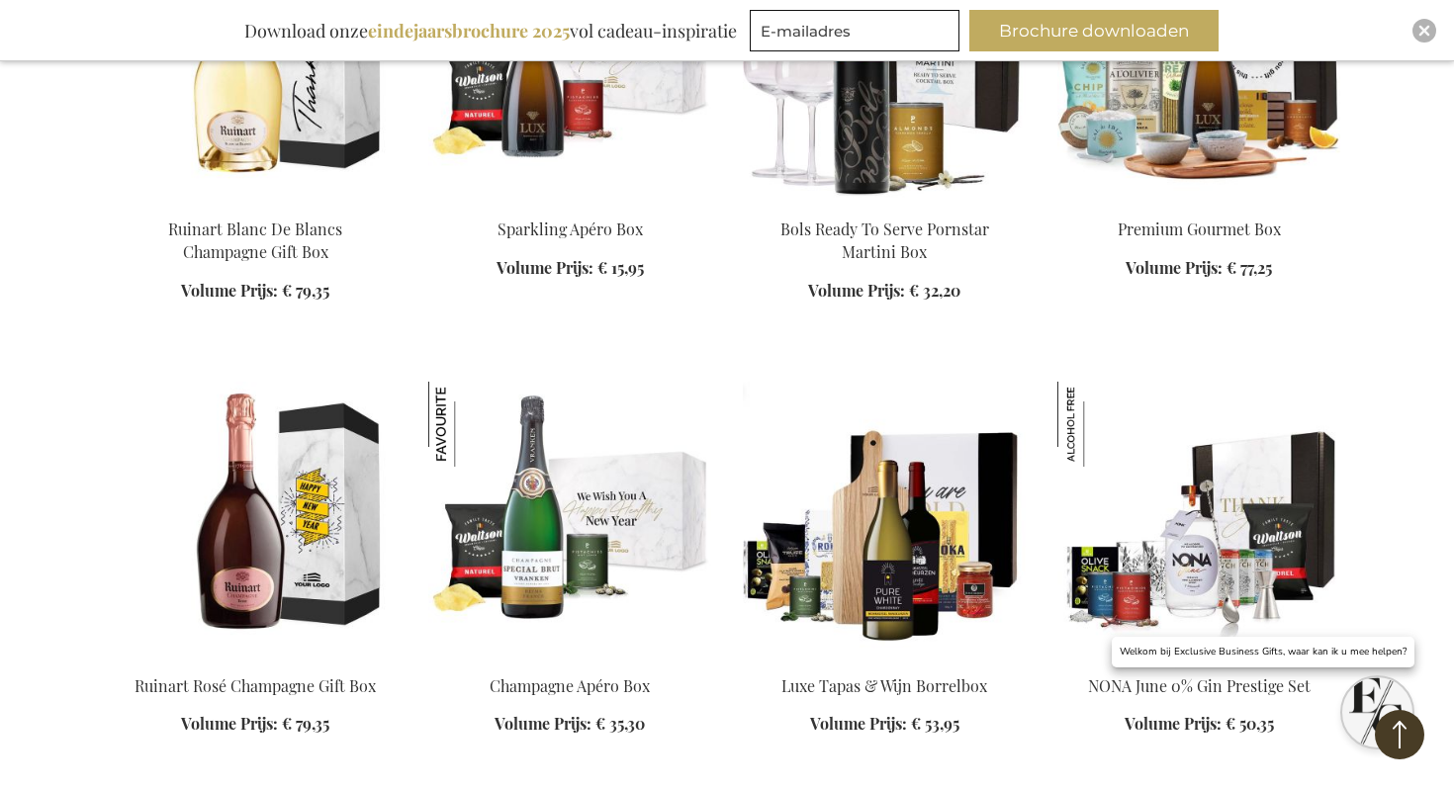
scroll to position [1765, 0]
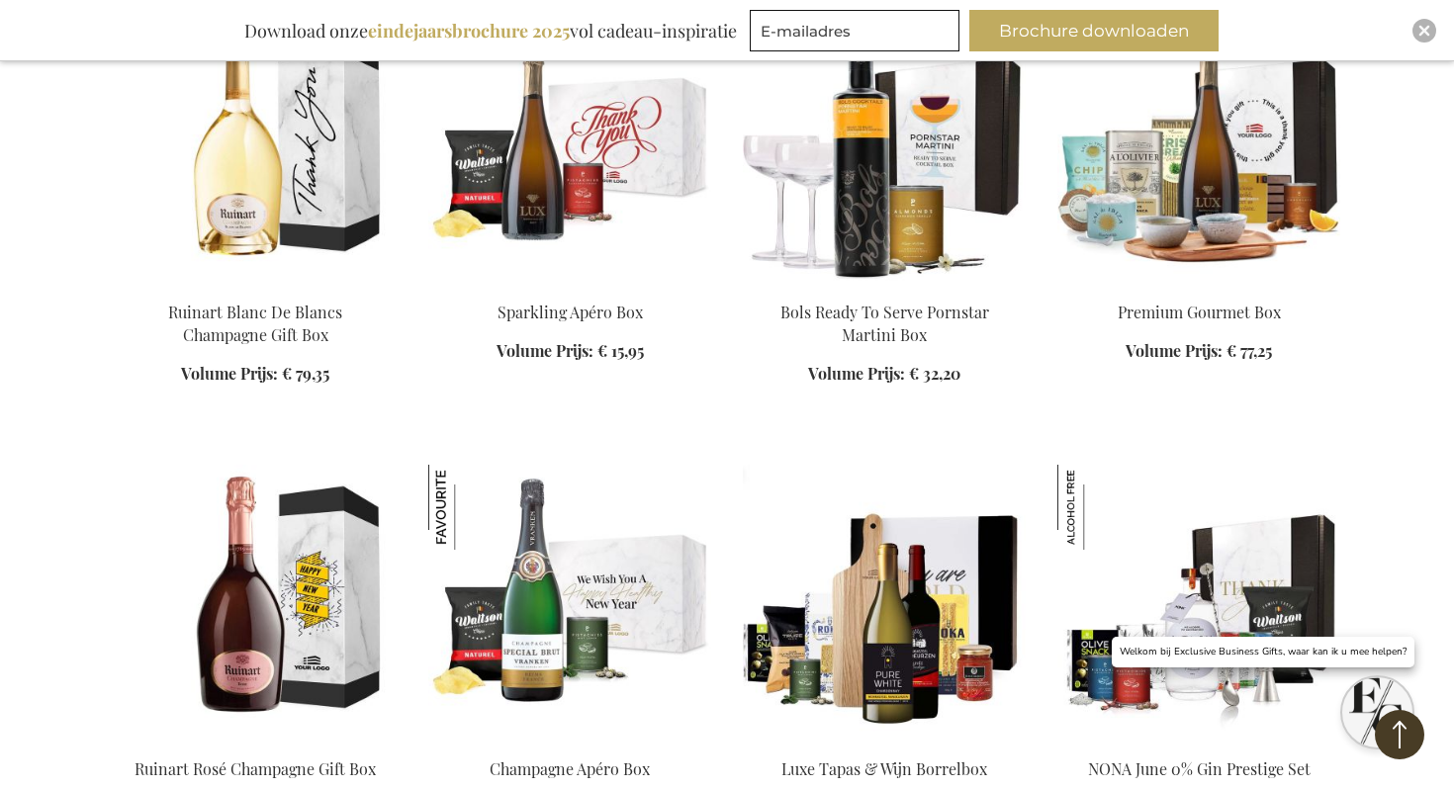
click at [504, 144] on img at bounding box center [569, 146] width 283 height 277
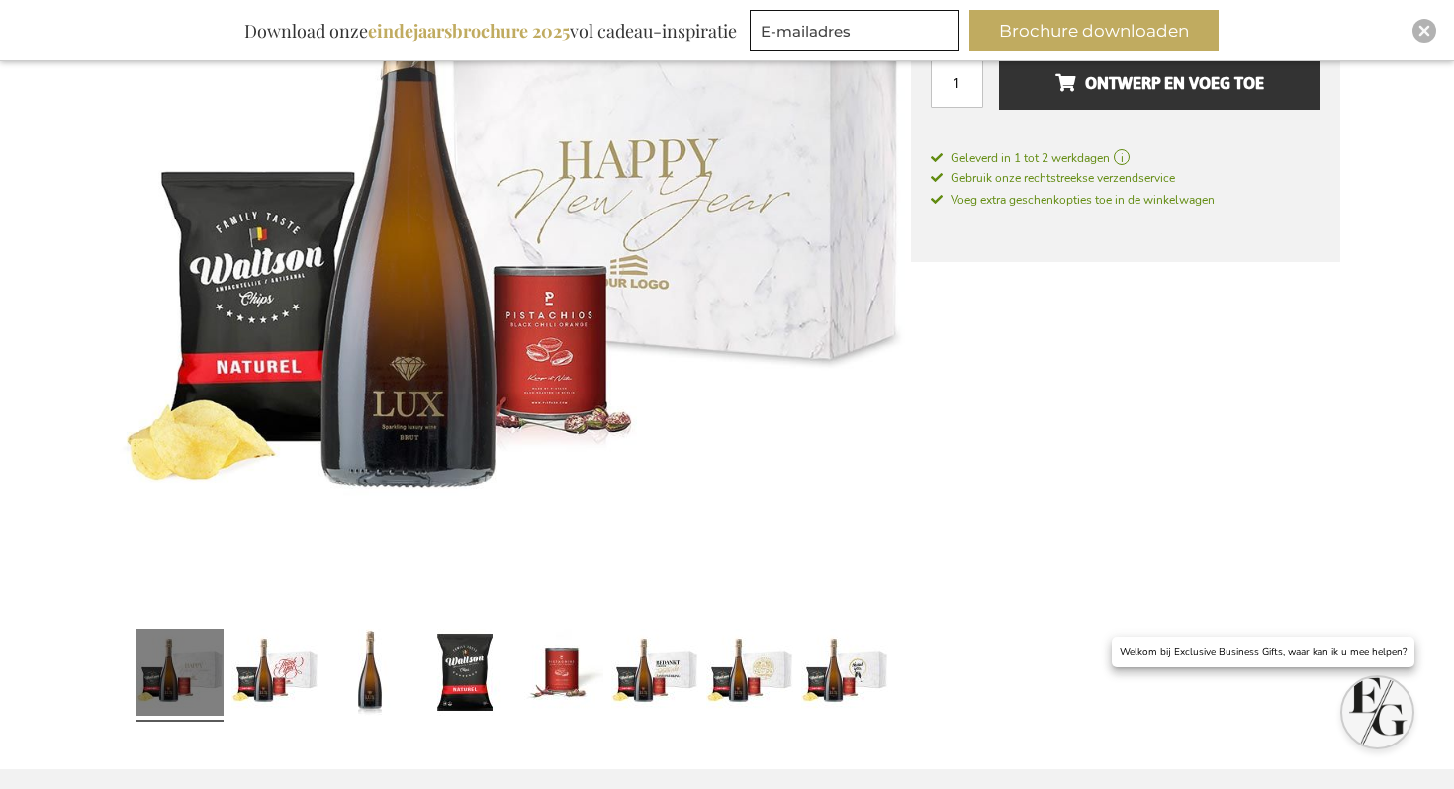
scroll to position [508, 0]
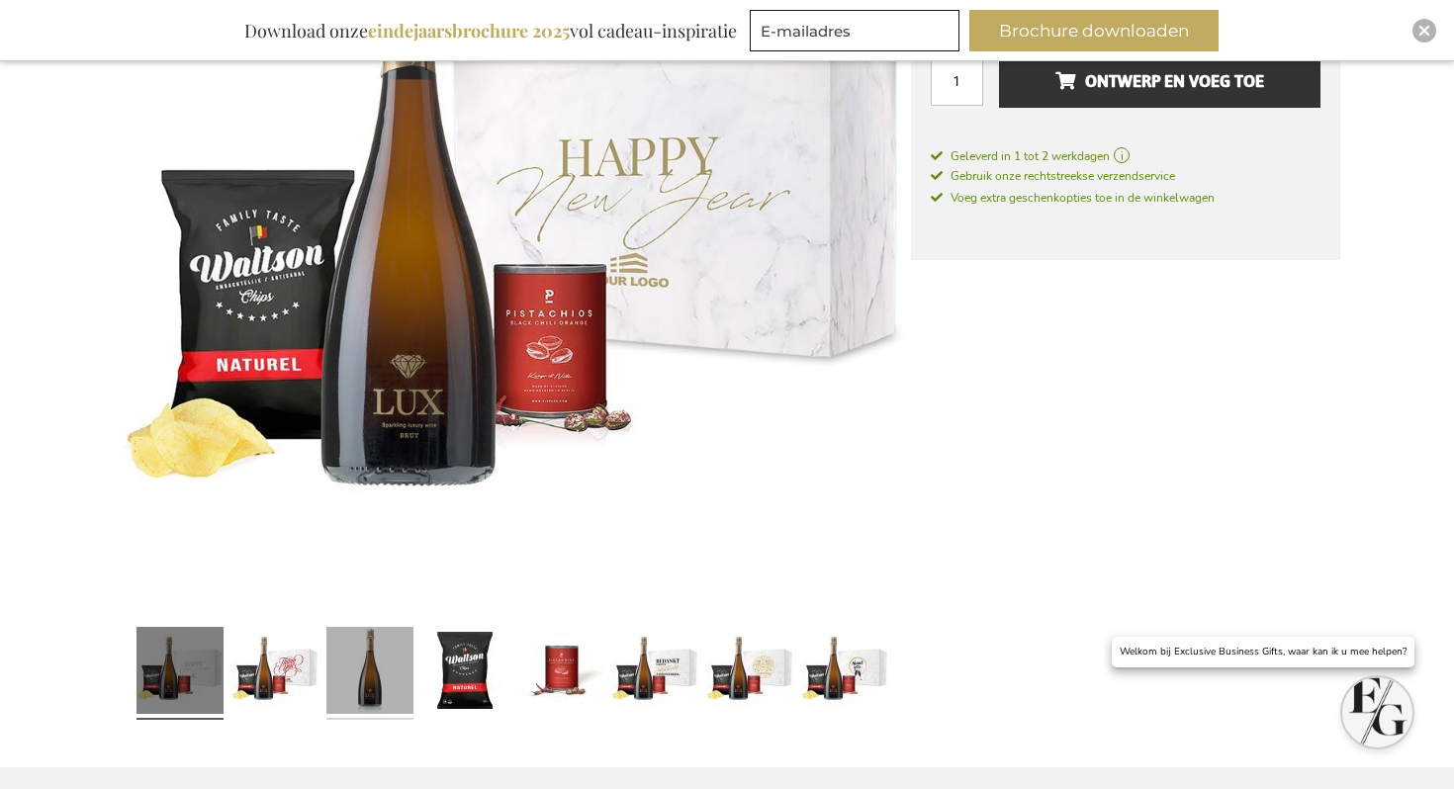
click at [391, 639] on link at bounding box center [369, 673] width 87 height 109
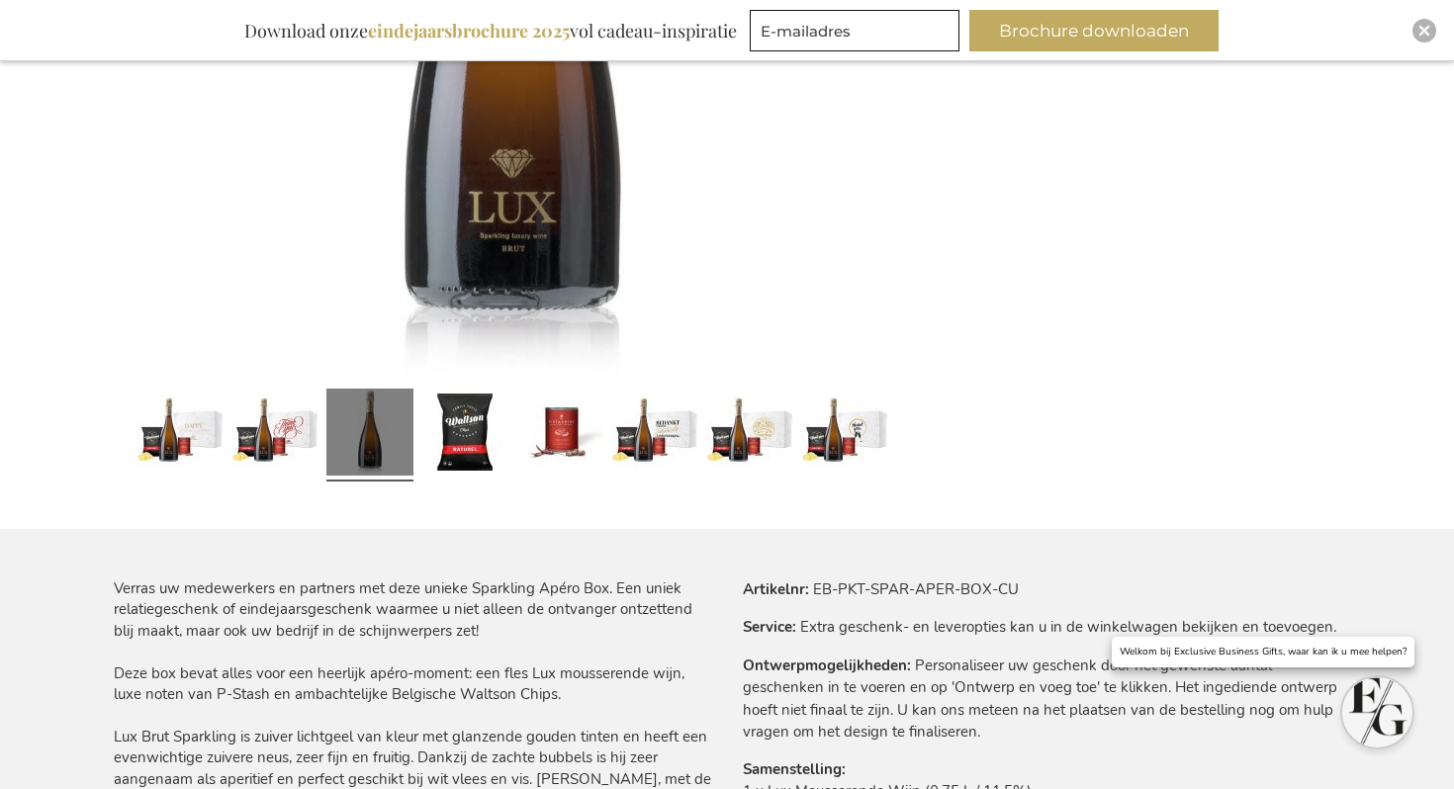
scroll to position [776, 0]
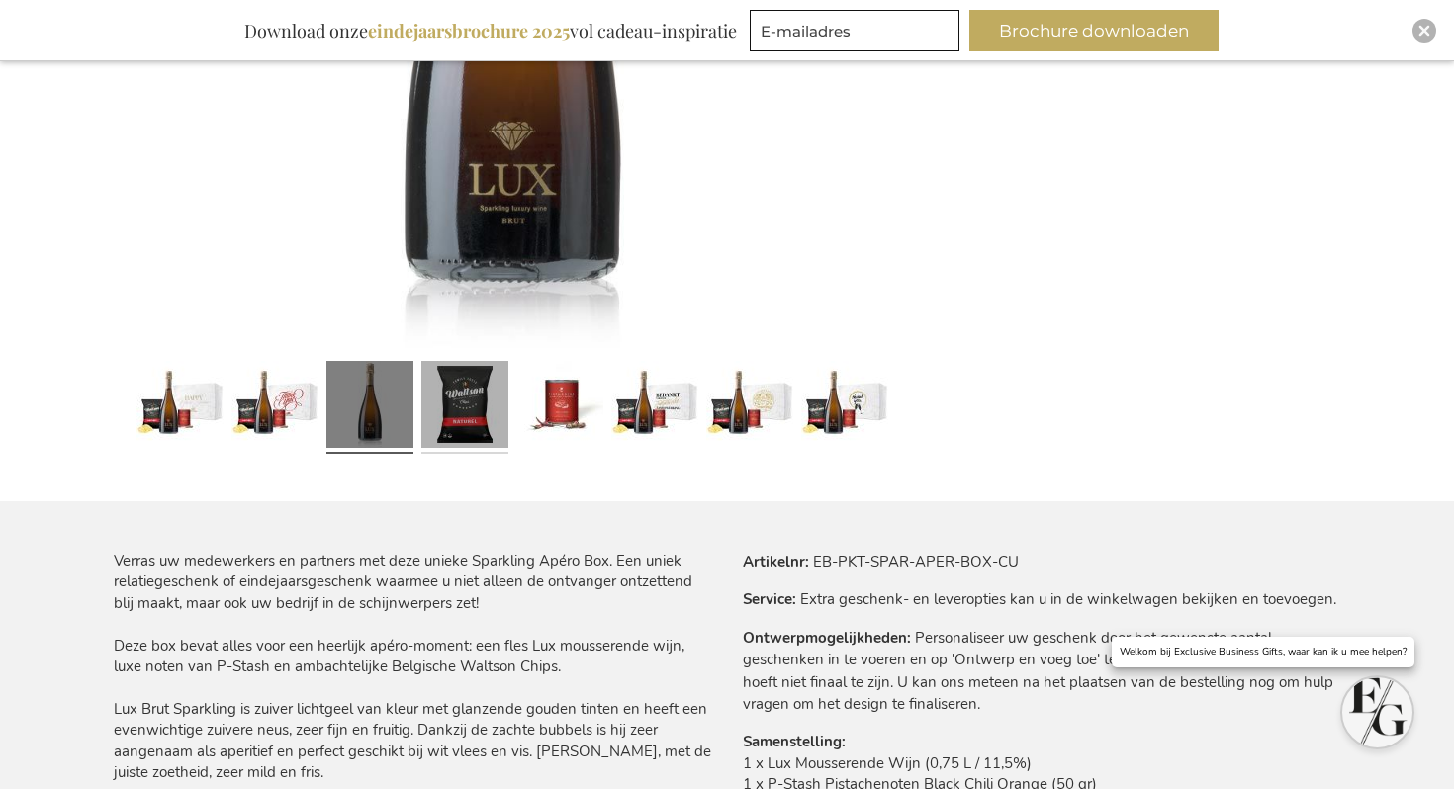
click at [466, 385] on link at bounding box center [464, 407] width 87 height 109
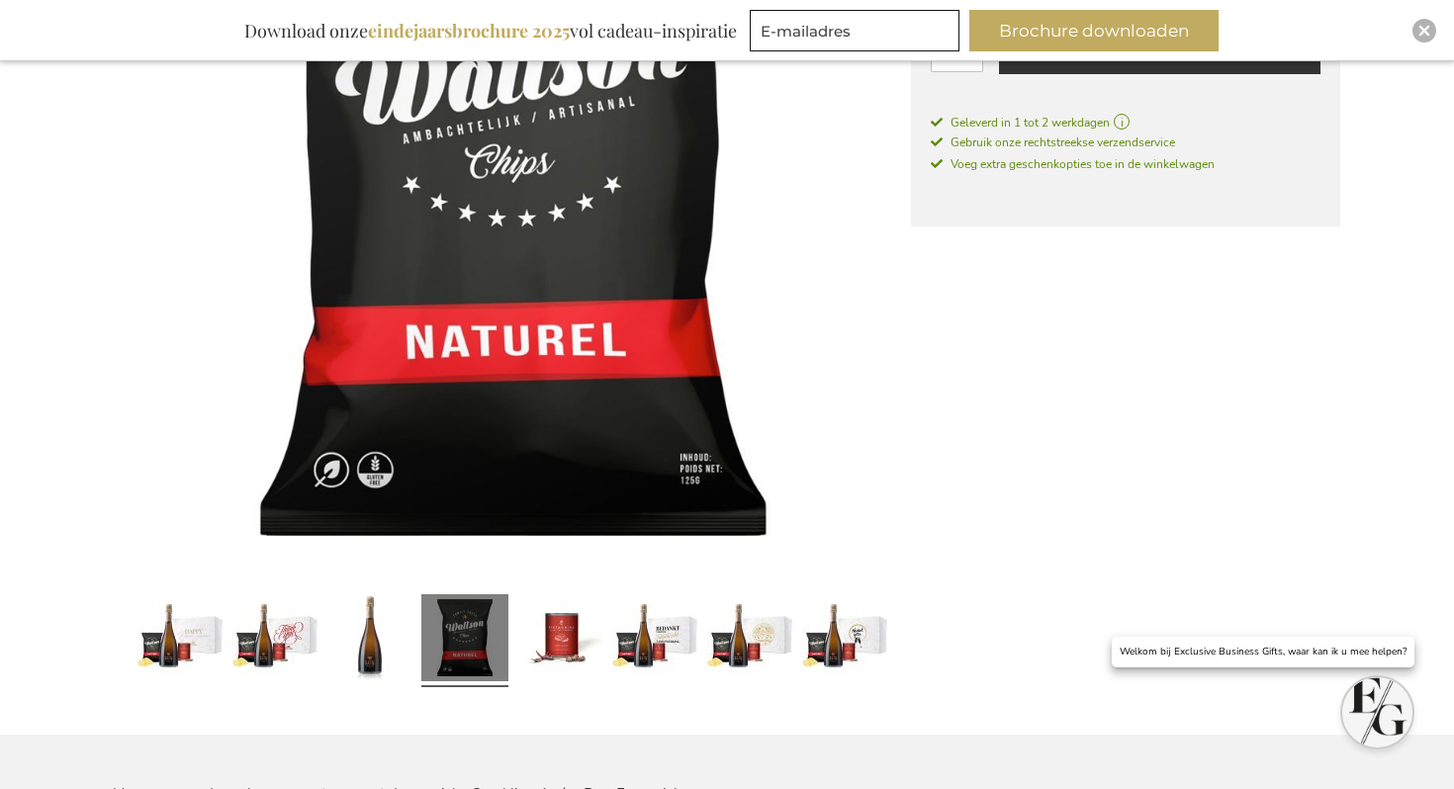
scroll to position [561, 0]
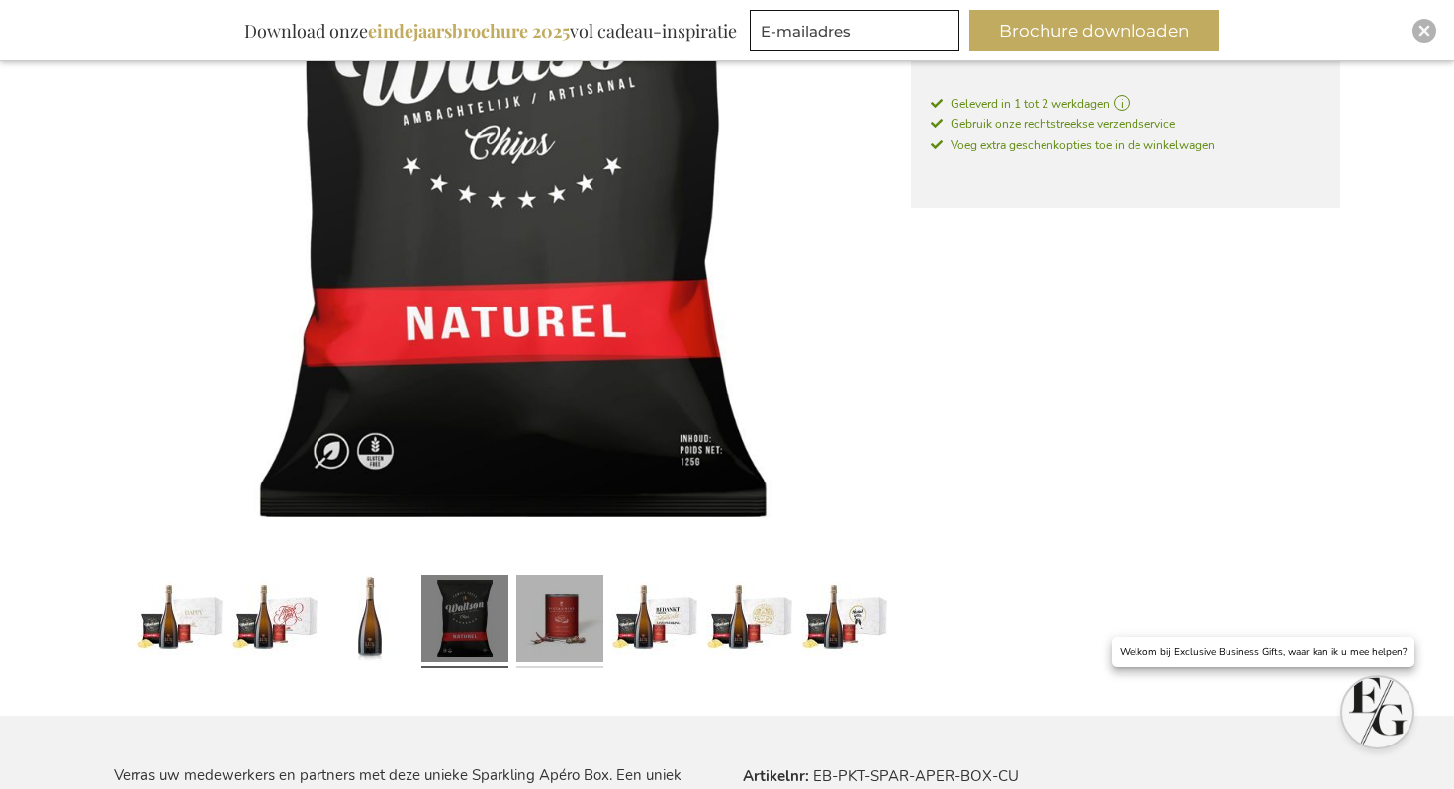
drag, startPoint x: 566, startPoint y: 611, endPoint x: 570, endPoint y: 569, distance: 42.7
click at [566, 611] on link at bounding box center [559, 622] width 87 height 109
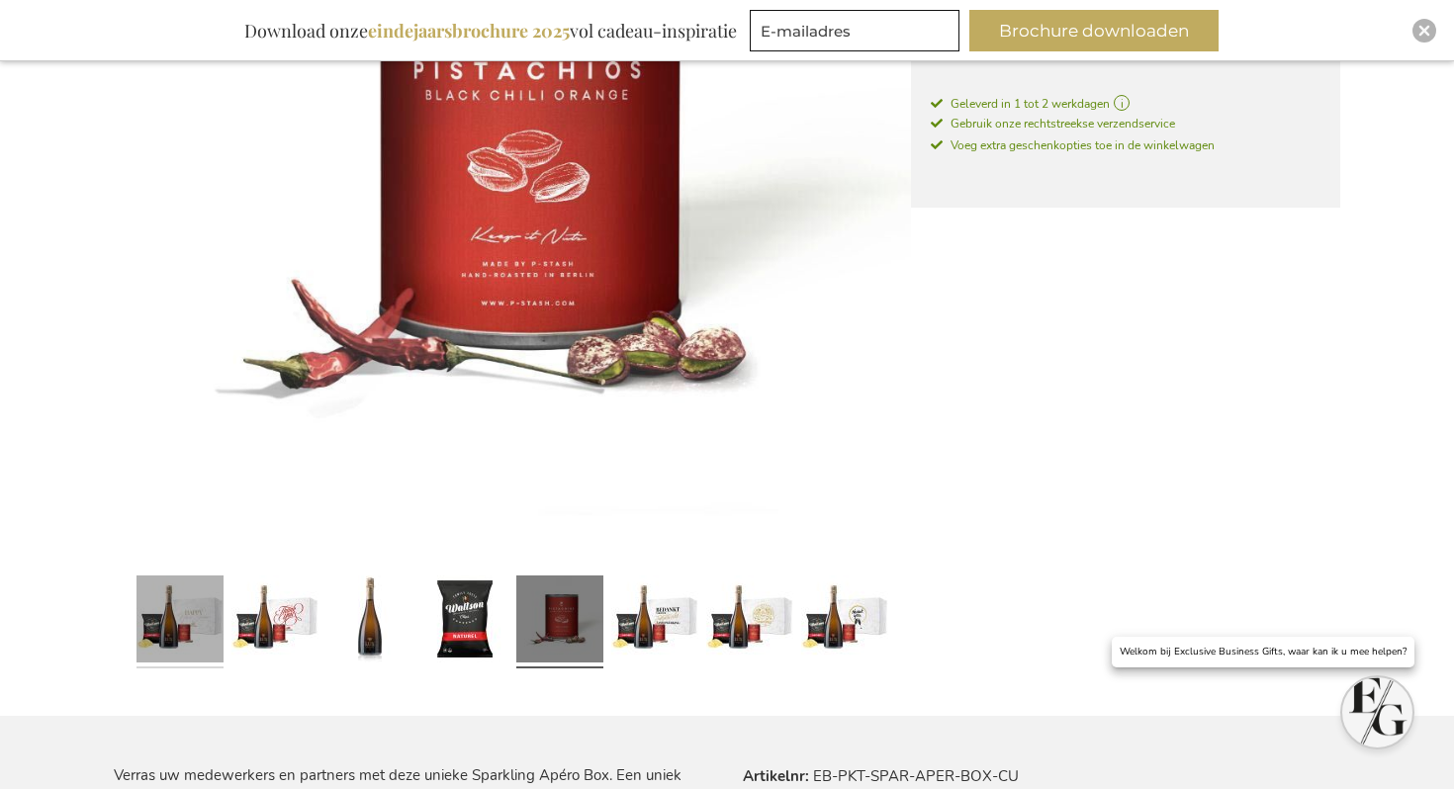
click at [187, 611] on link at bounding box center [180, 622] width 87 height 109
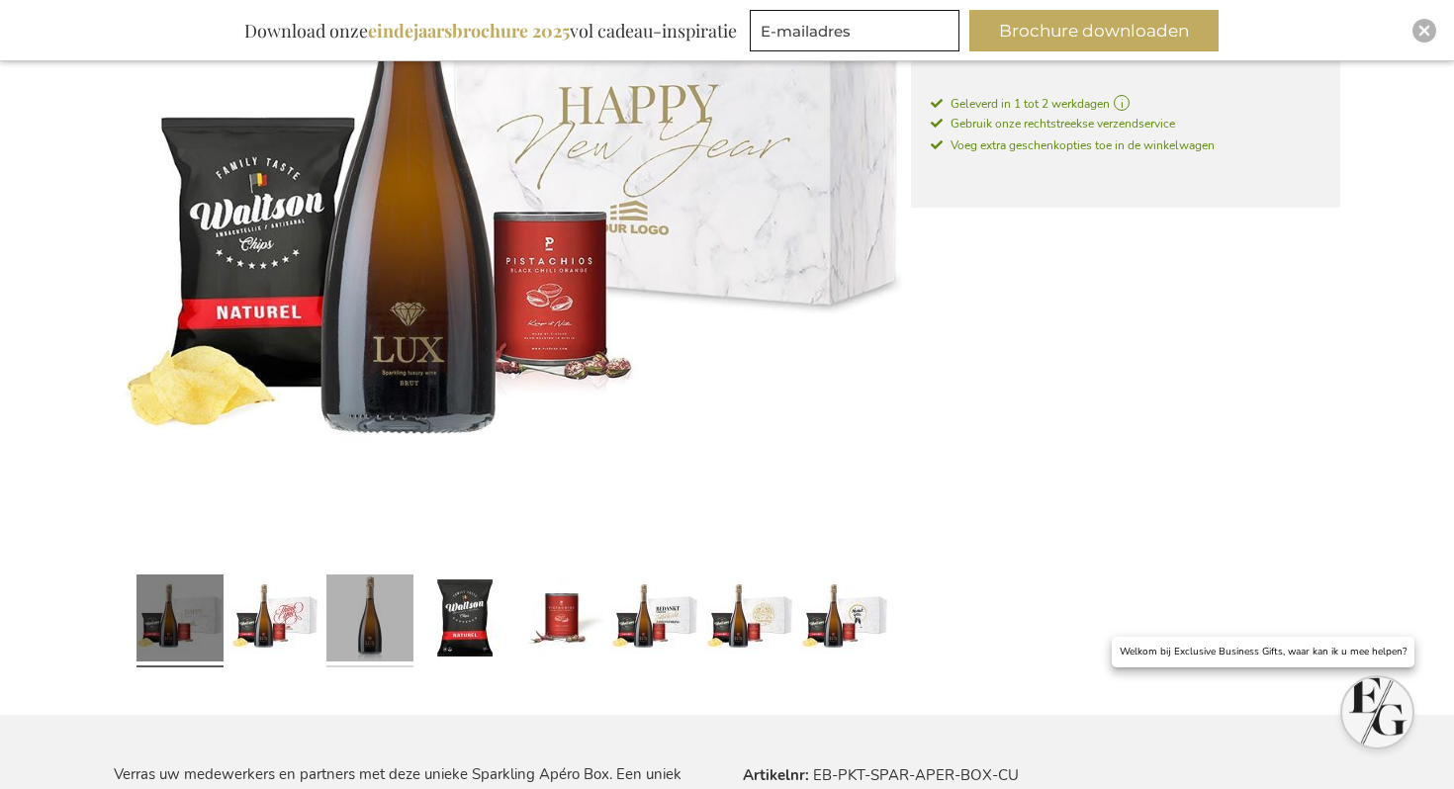
click at [372, 628] on link at bounding box center [369, 621] width 87 height 109
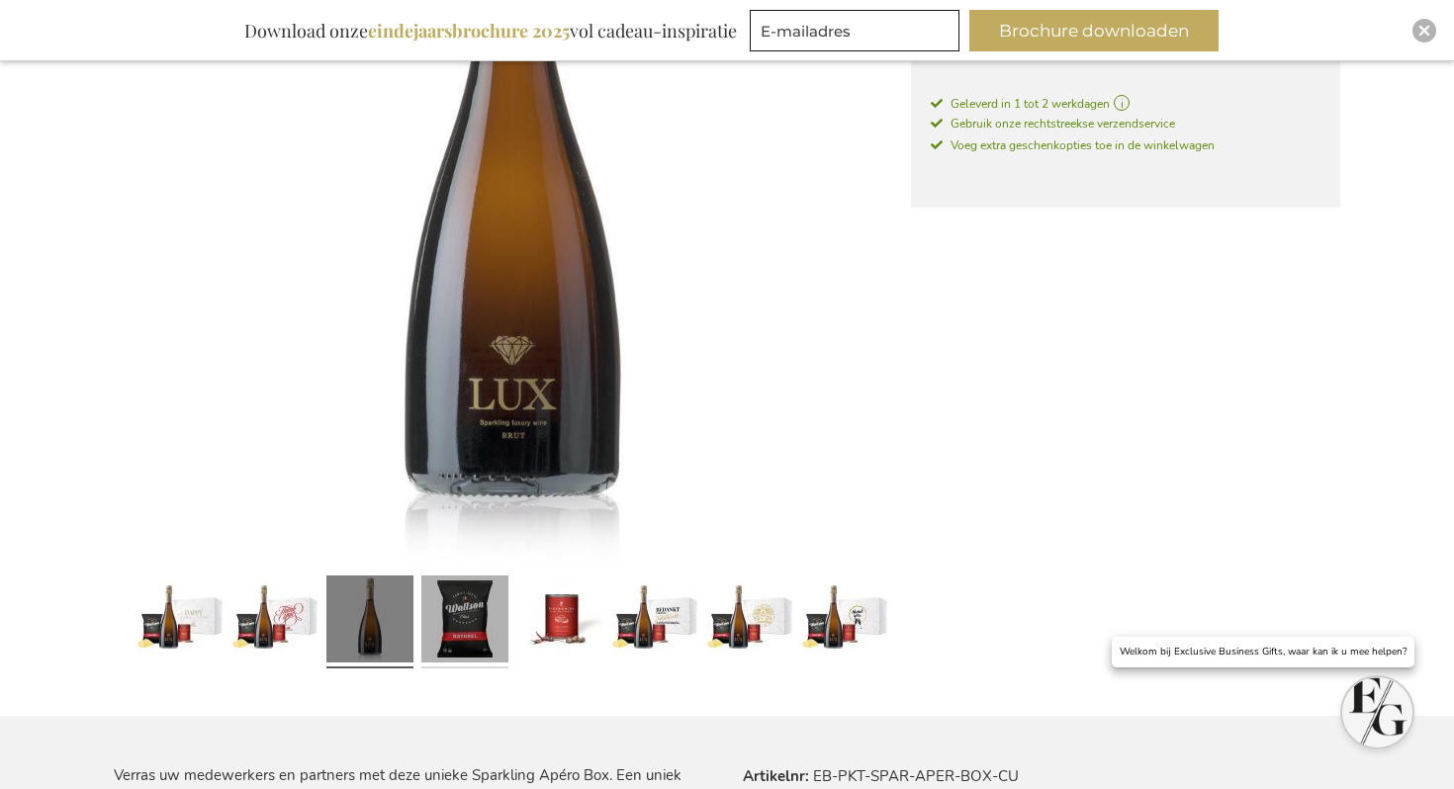
click at [479, 609] on link at bounding box center [464, 622] width 87 height 109
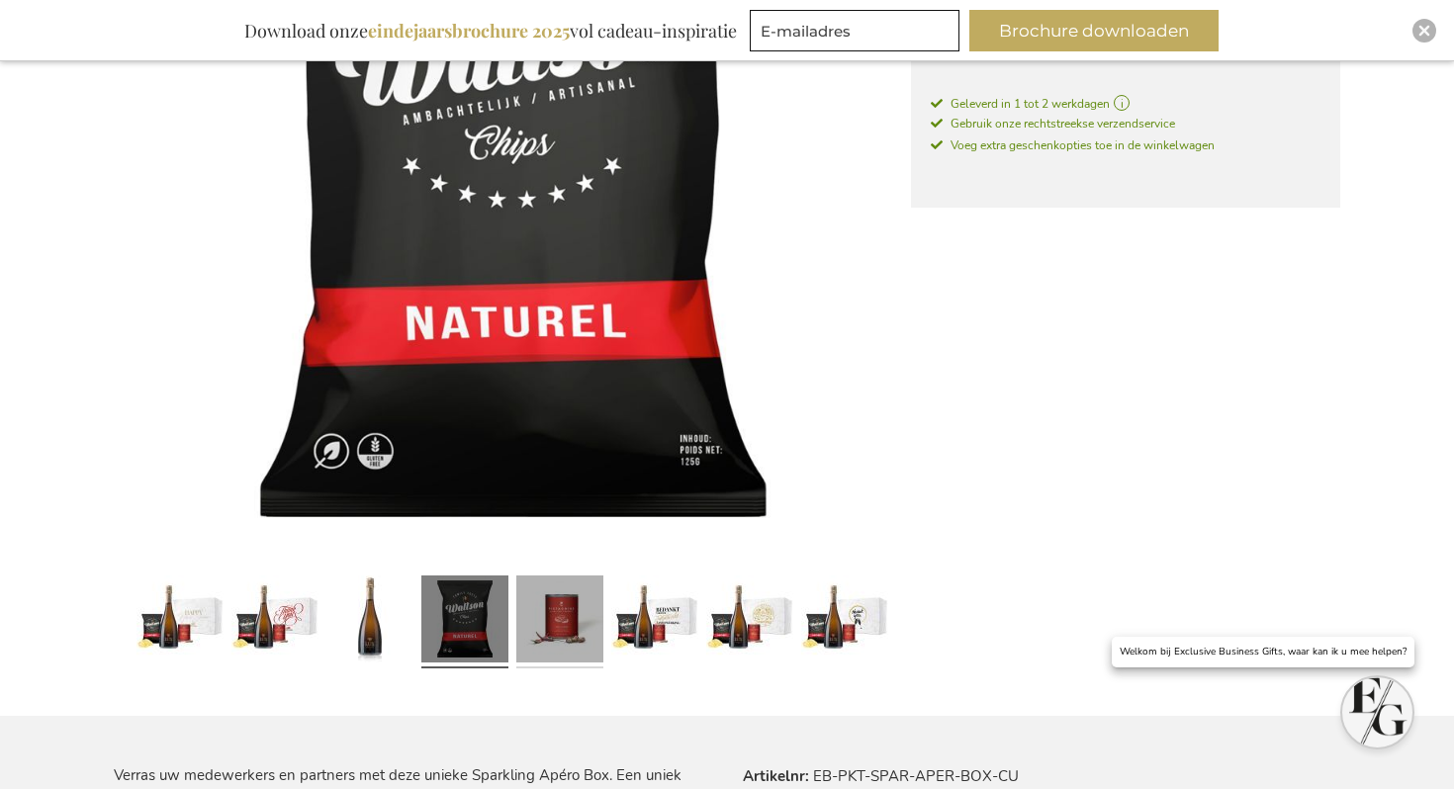
drag, startPoint x: 572, startPoint y: 626, endPoint x: 569, endPoint y: 595, distance: 31.8
click at [571, 625] on link at bounding box center [559, 622] width 87 height 109
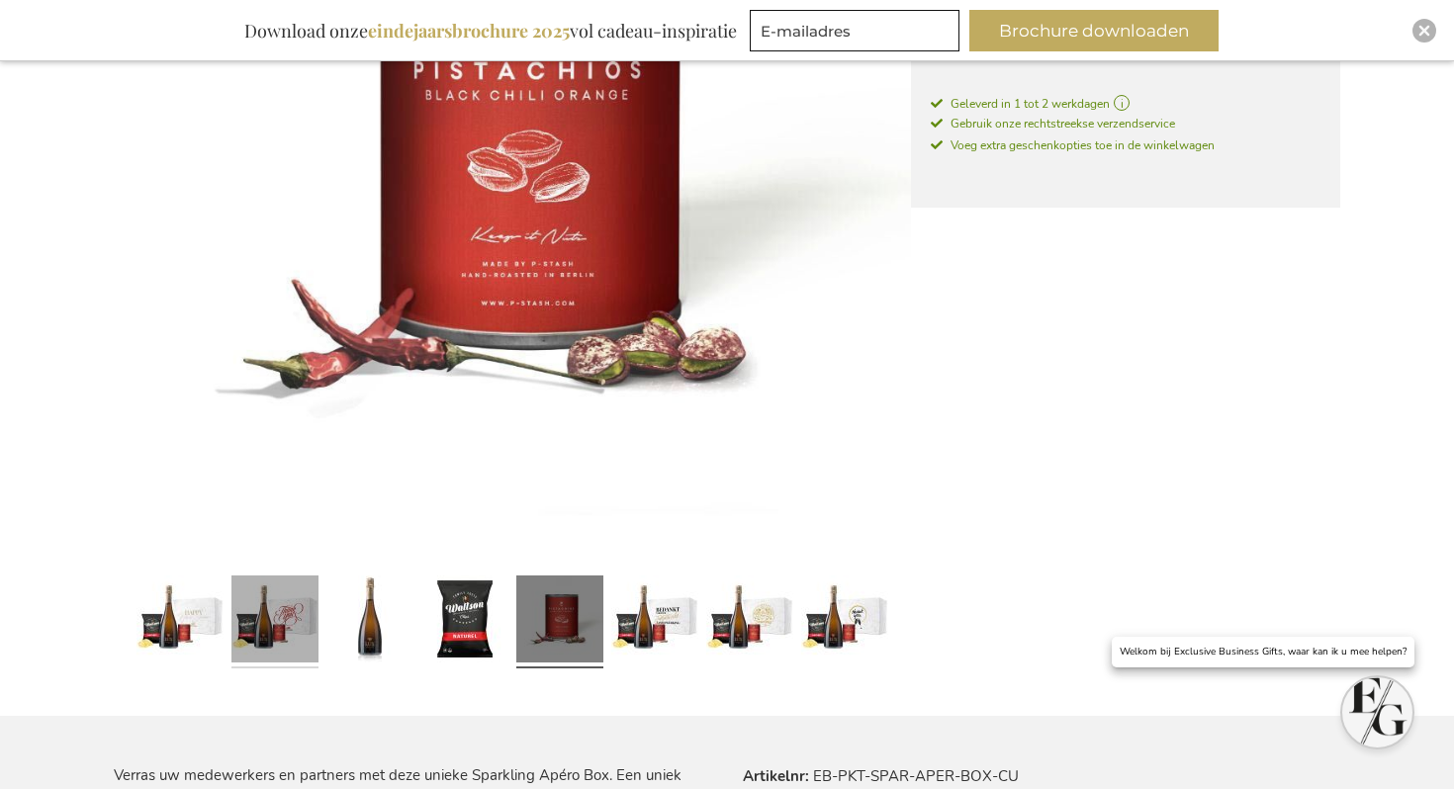
click at [269, 615] on link at bounding box center [274, 622] width 87 height 109
